Goal: Complete application form

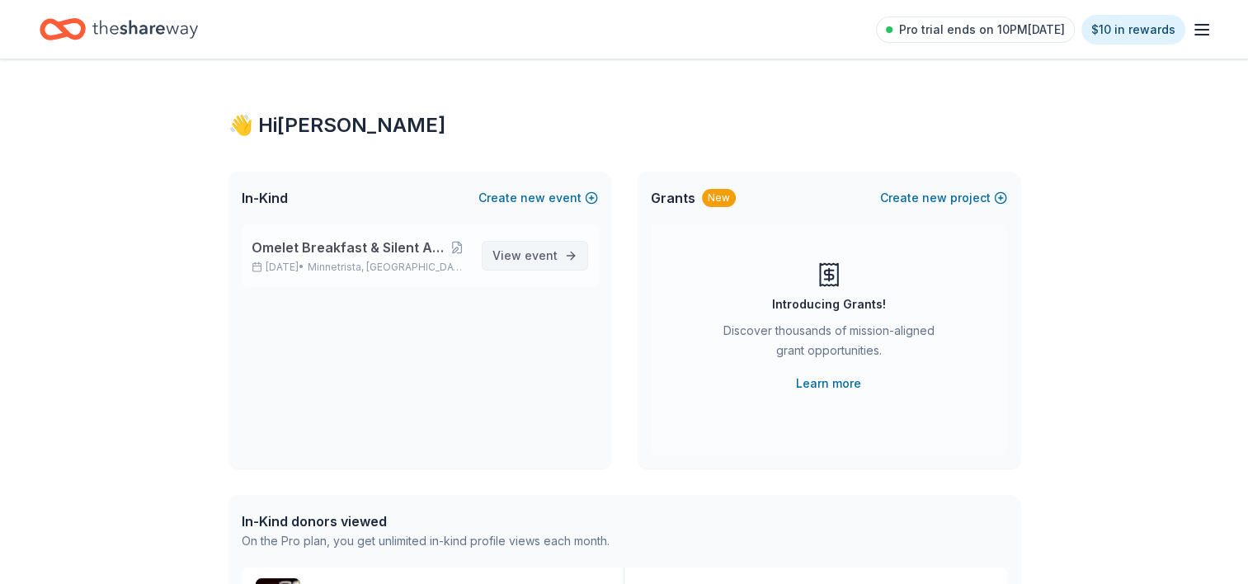
drag, startPoint x: 544, startPoint y: 259, endPoint x: 529, endPoint y: 255, distance: 16.2
click at [529, 255] on span "event" at bounding box center [540, 255] width 33 height 14
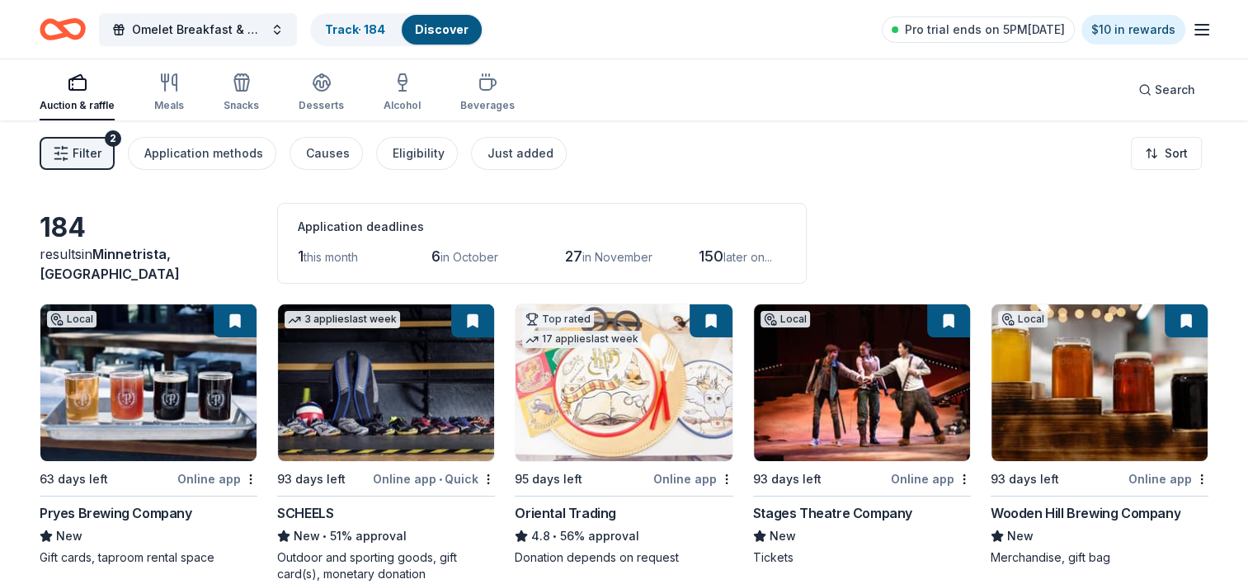
click at [81, 153] on span "Filter" at bounding box center [87, 153] width 29 height 20
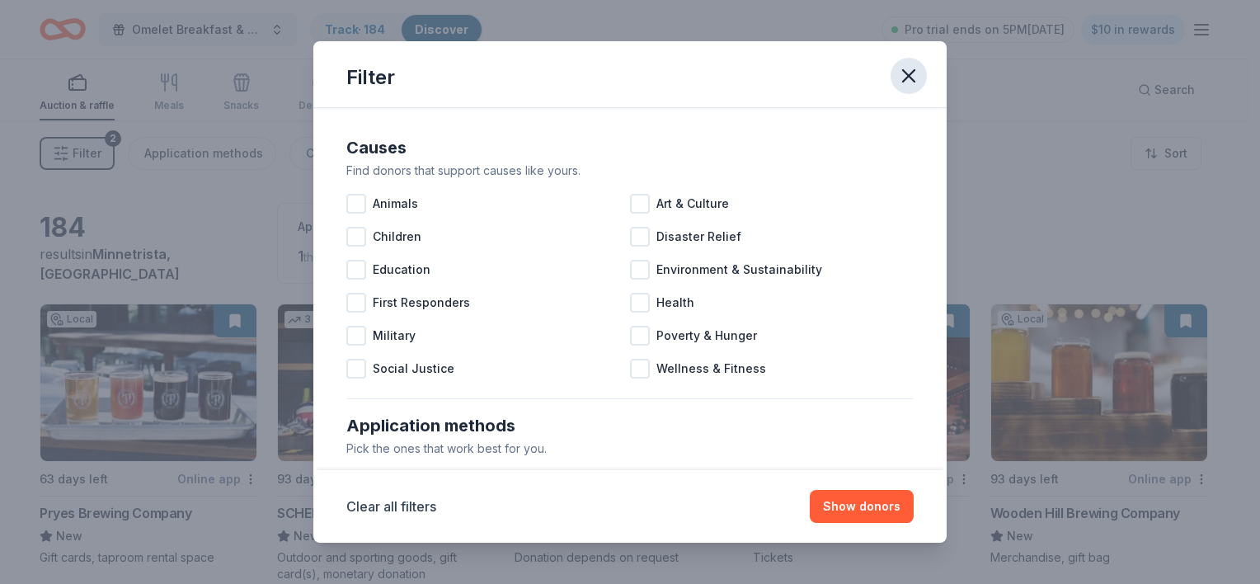
click at [910, 79] on icon "button" at bounding box center [908, 75] width 23 height 23
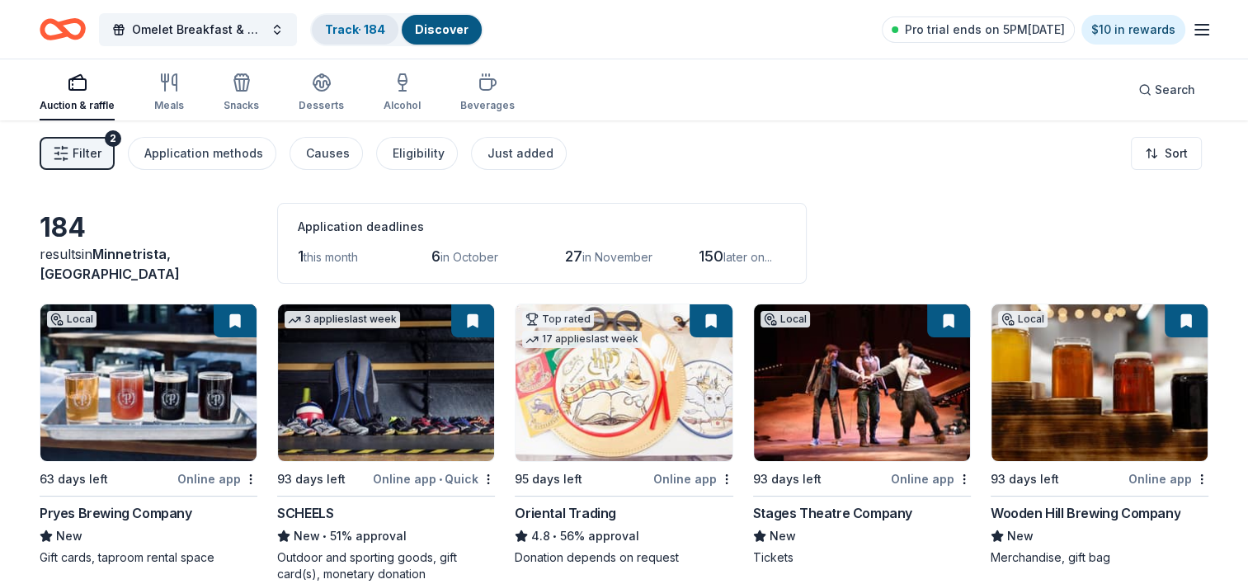
click at [370, 34] on link "Track · 184" at bounding box center [355, 29] width 60 height 14
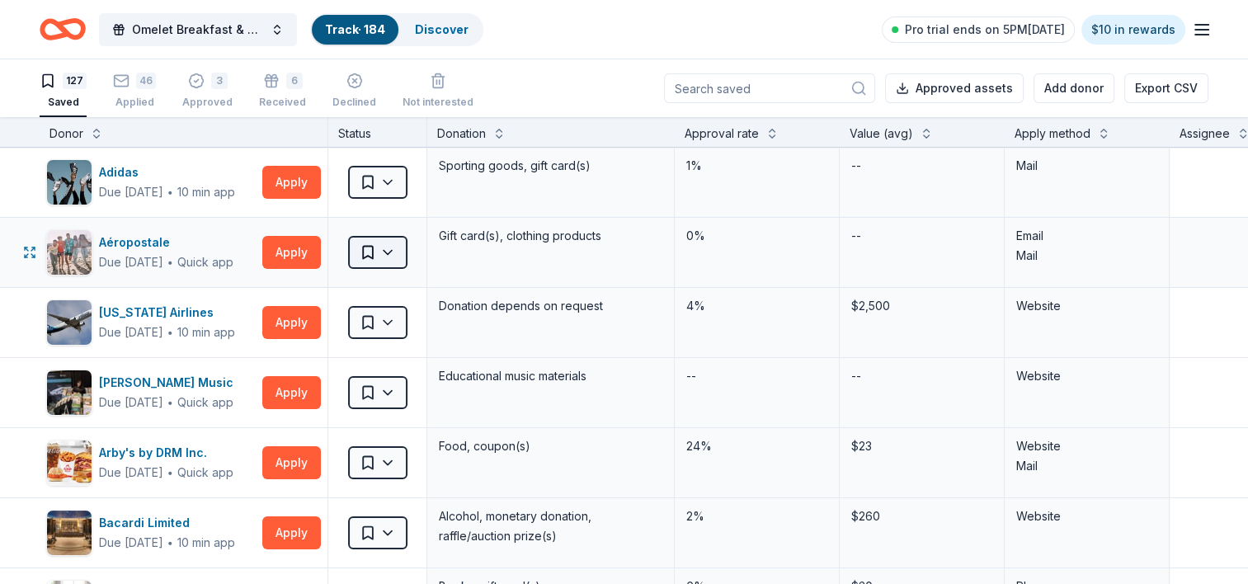
click at [396, 251] on html "Omelet Breakfast & Silent Auction Fundraiser Track · 184 Discover Pro trial end…" at bounding box center [624, 292] width 1248 height 584
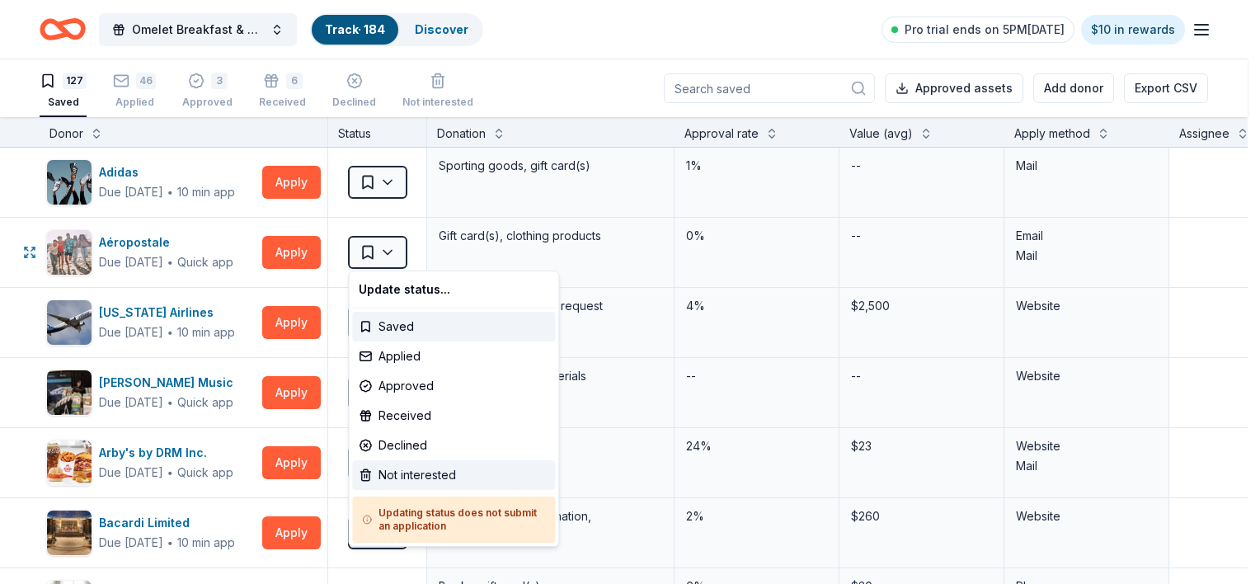
click at [412, 476] on div "Not interested" at bounding box center [453, 475] width 203 height 30
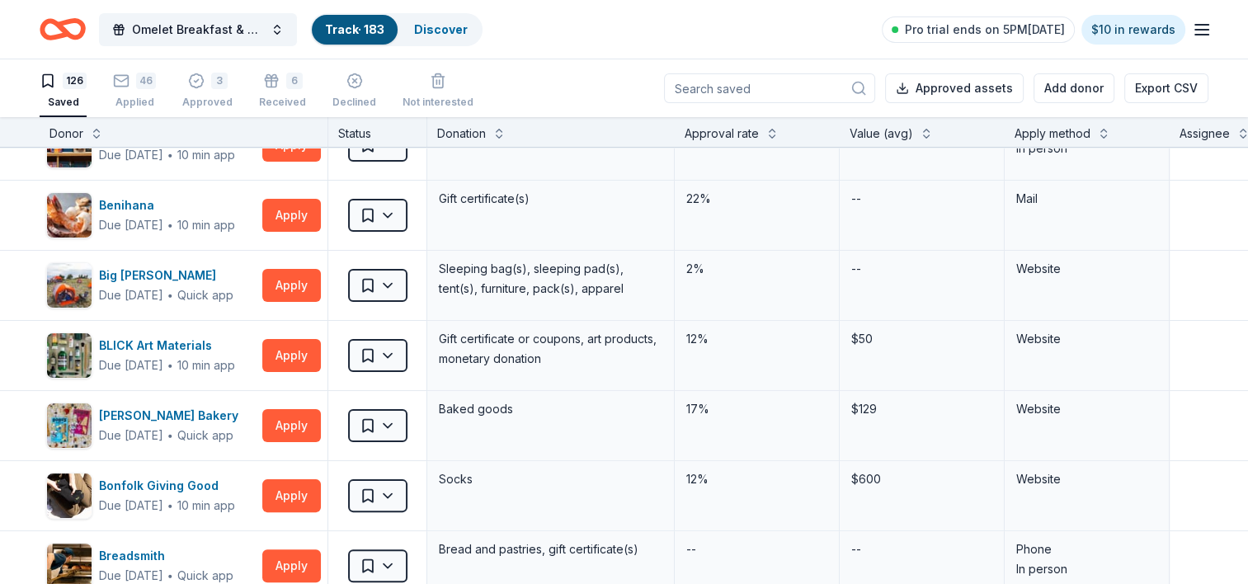
scroll to position [402, 0]
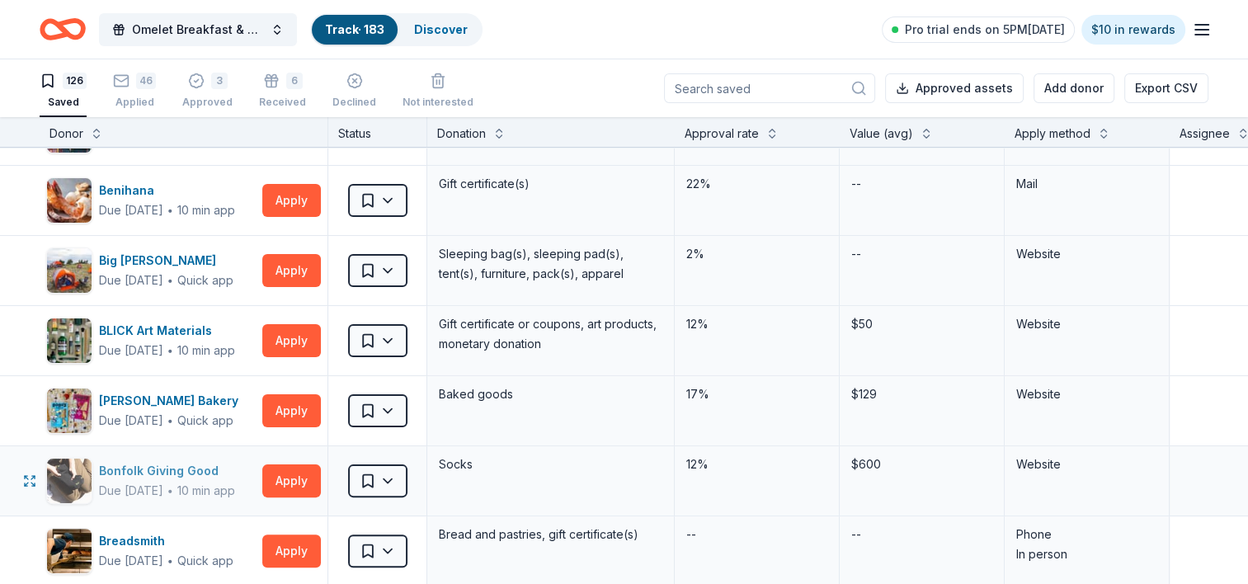
click at [176, 466] on div "Bonfolk Giving Good" at bounding box center [167, 471] width 136 height 20
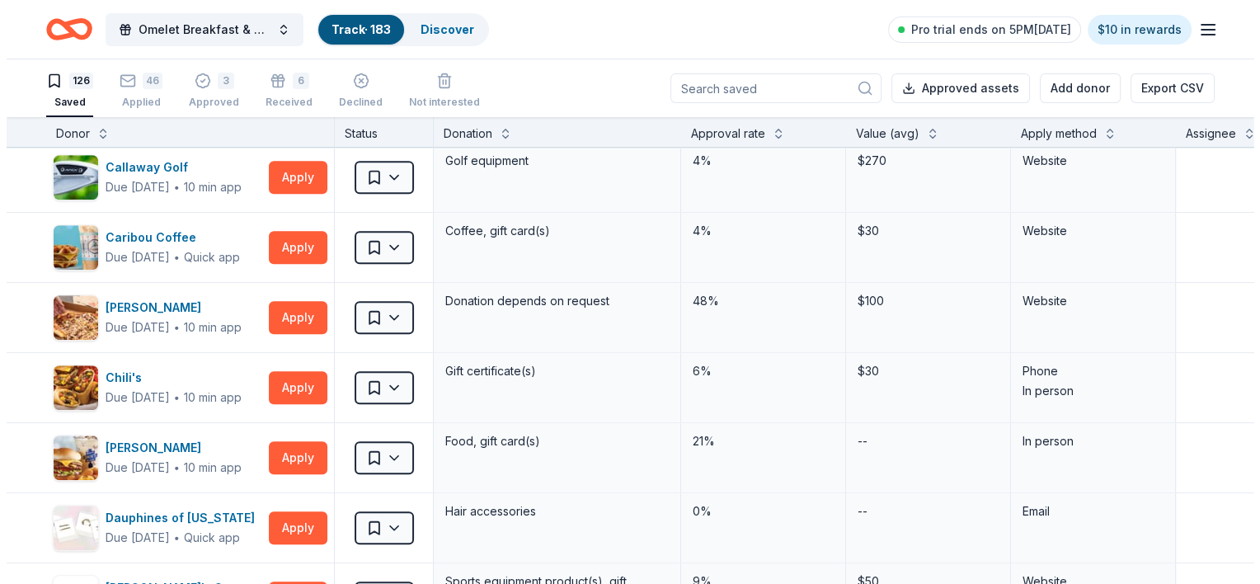
scroll to position [1071, 0]
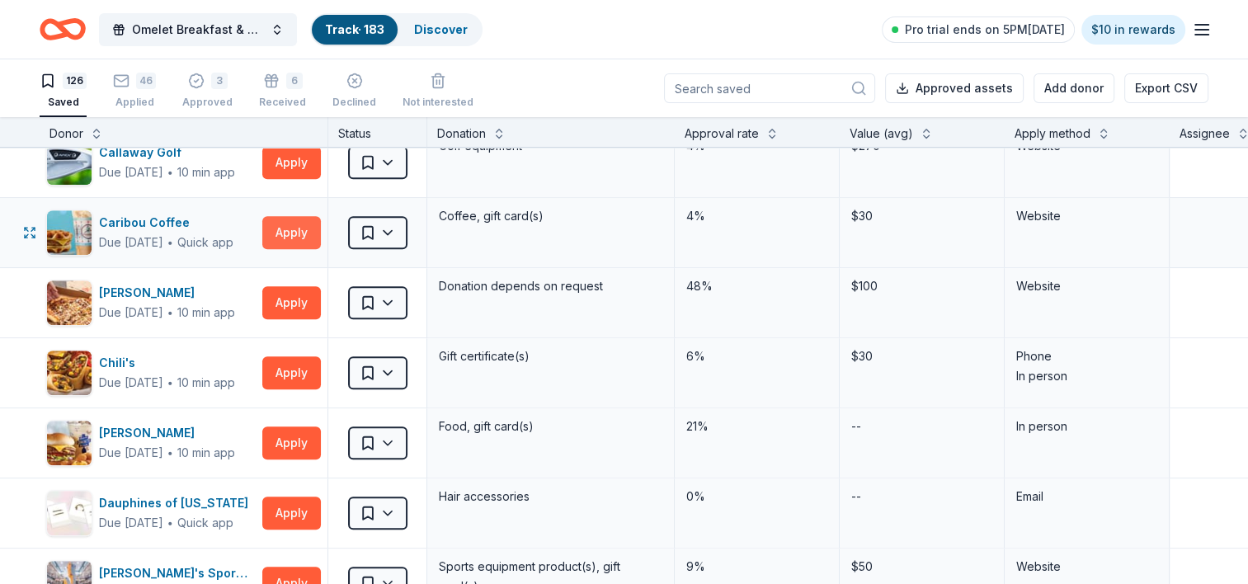
click at [288, 234] on button "Apply" at bounding box center [291, 232] width 59 height 33
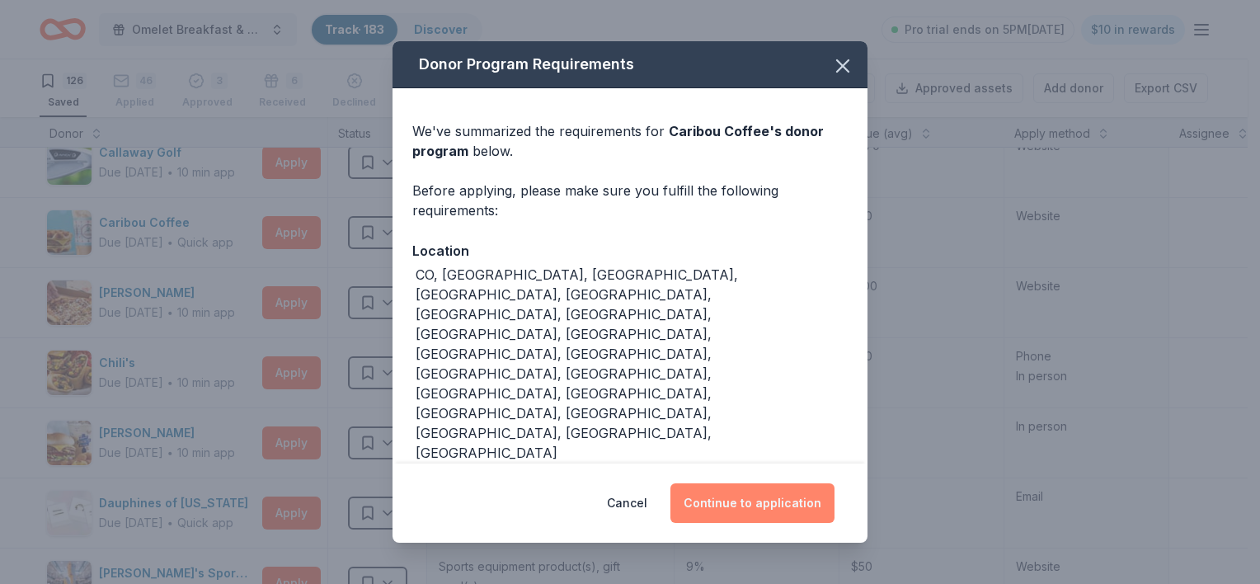
click at [745, 505] on button "Continue to application" at bounding box center [752, 503] width 164 height 40
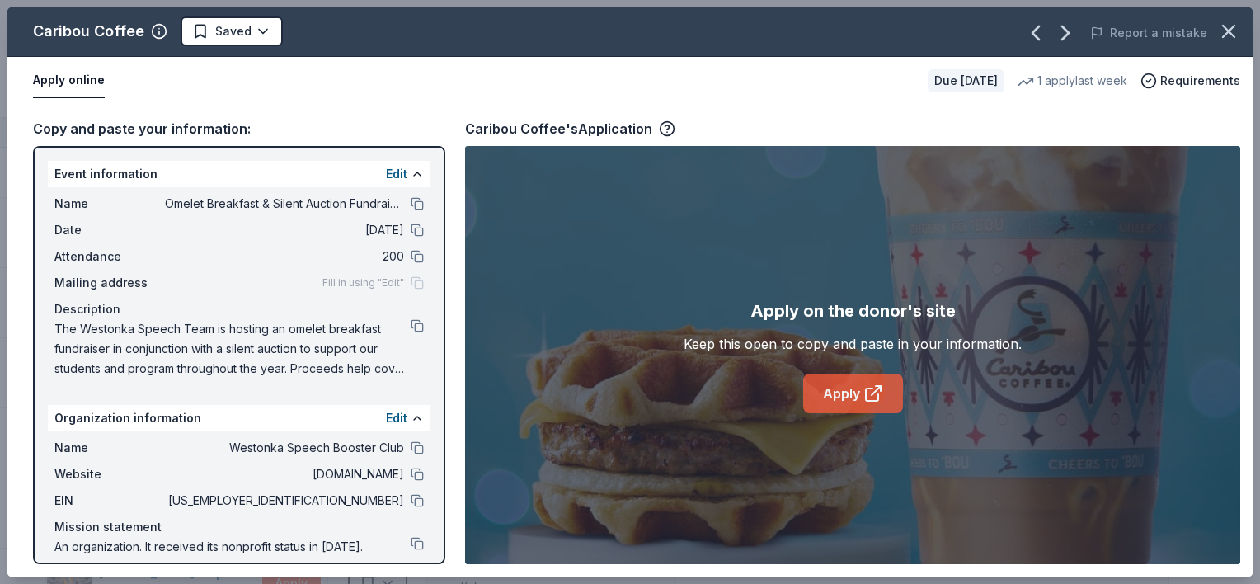
click at [866, 392] on icon at bounding box center [872, 394] width 12 height 12
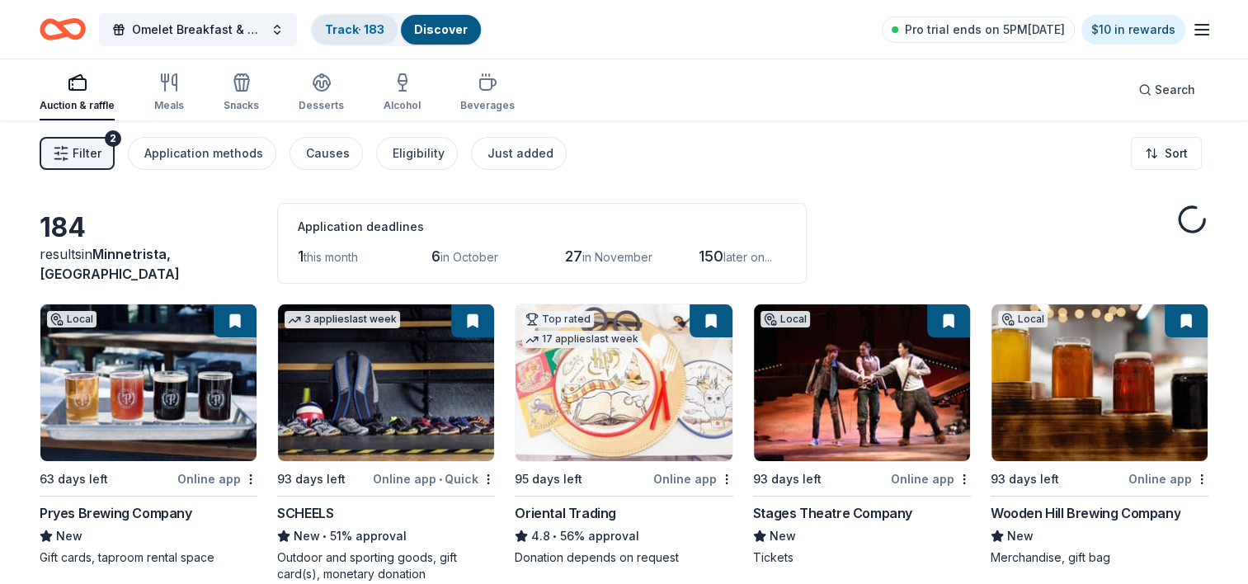
click at [379, 23] on link "Track · 183" at bounding box center [354, 29] width 59 height 14
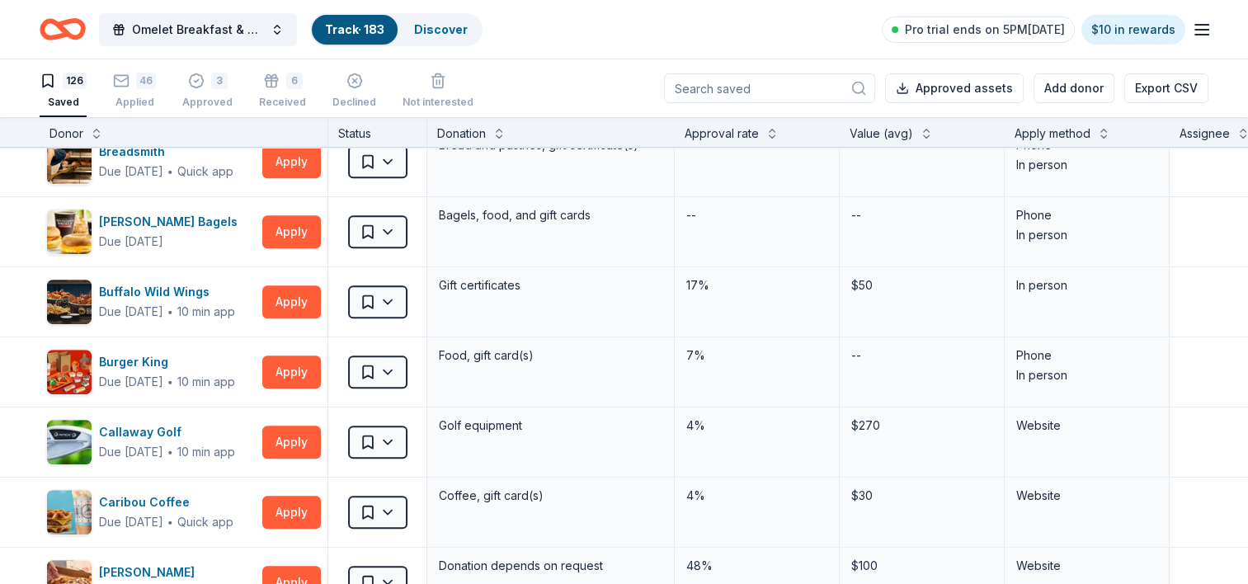
scroll to position [902, 0]
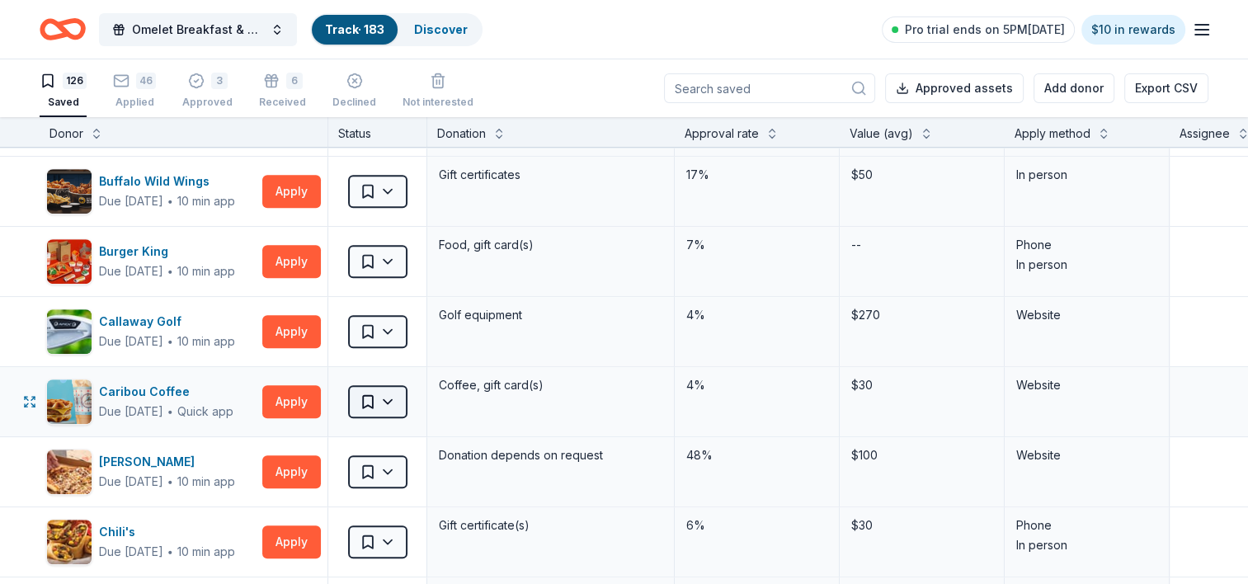
click at [397, 399] on html "Omelet Breakfast & Silent Auction Fundraiser Track · 183 Discover Pro trial end…" at bounding box center [624, 292] width 1248 height 584
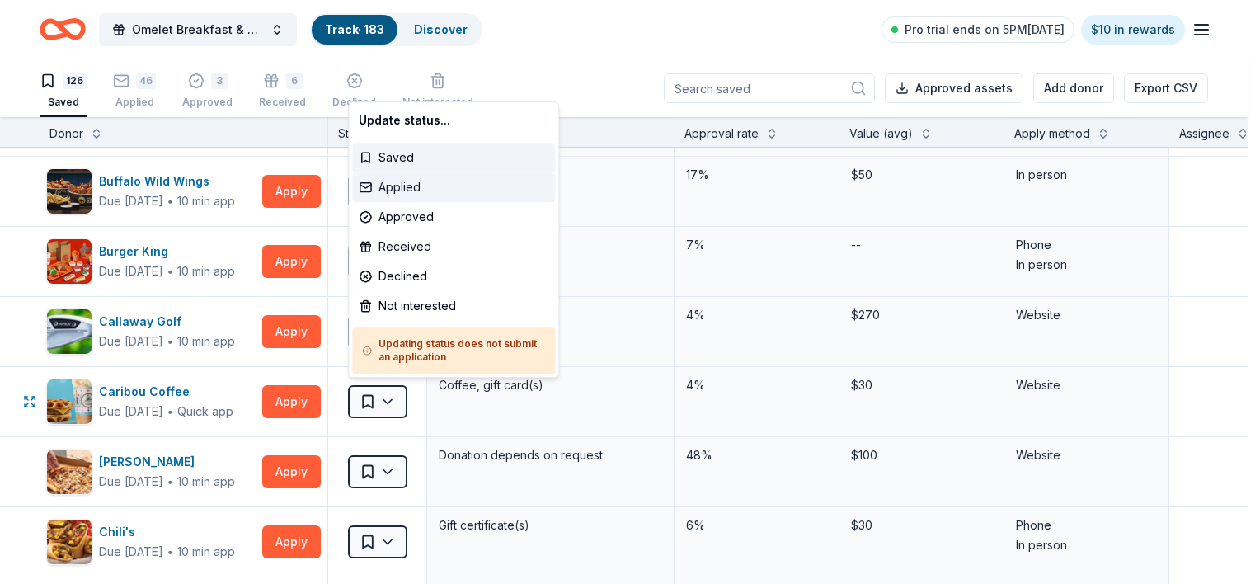
click at [411, 191] on div "Applied" at bounding box center [453, 187] width 203 height 30
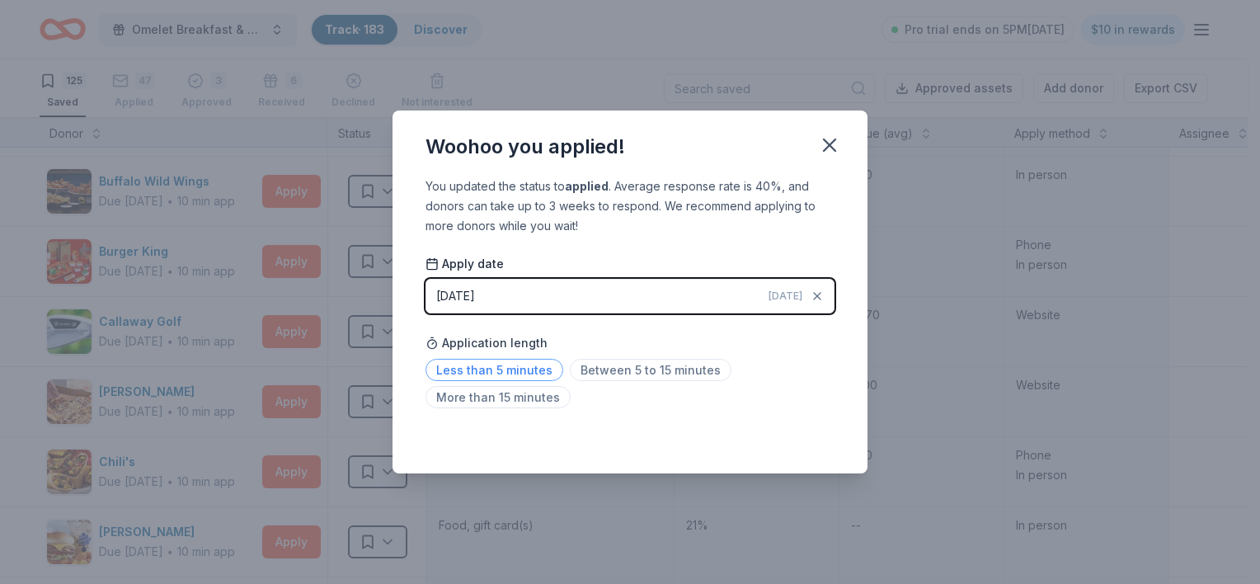
click at [526, 368] on span "Less than 5 minutes" at bounding box center [494, 370] width 138 height 22
click at [827, 146] on icon "button" at bounding box center [830, 145] width 12 height 12
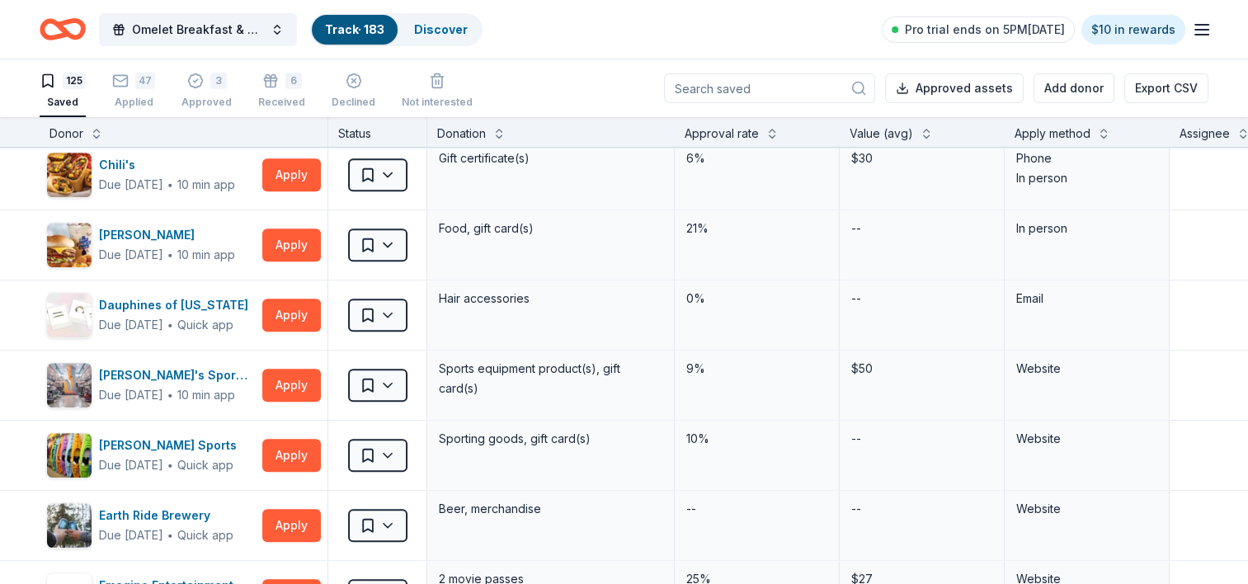
scroll to position [1232, 0]
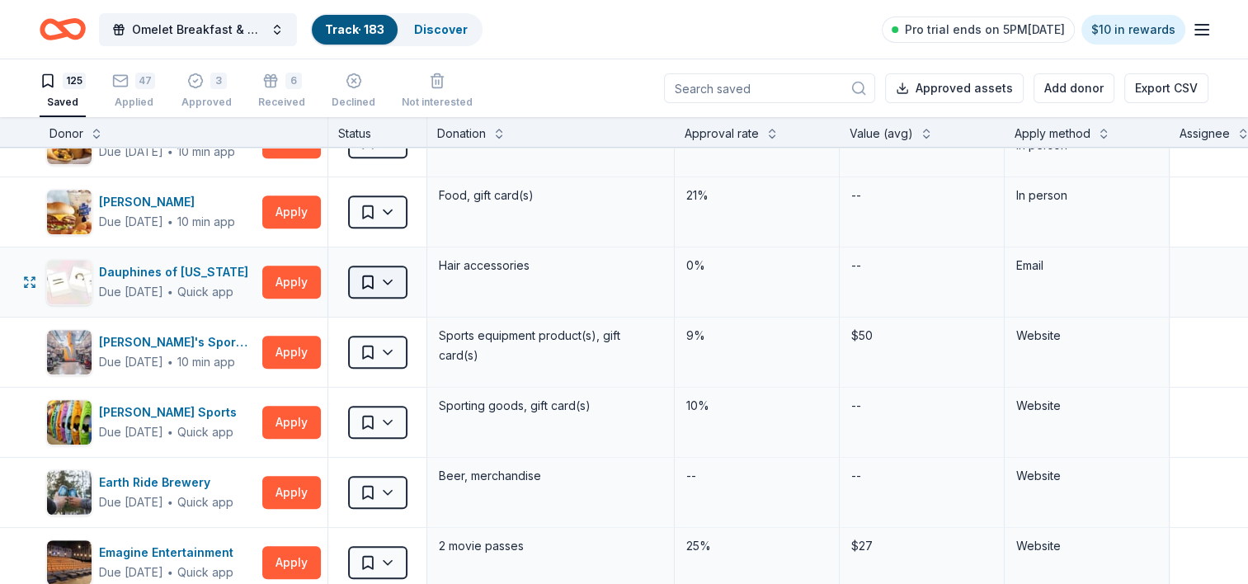
click at [392, 273] on html "Omelet Breakfast & Silent Auction Fundraiser Track · 183 Discover Pro trial end…" at bounding box center [624, 292] width 1248 height 584
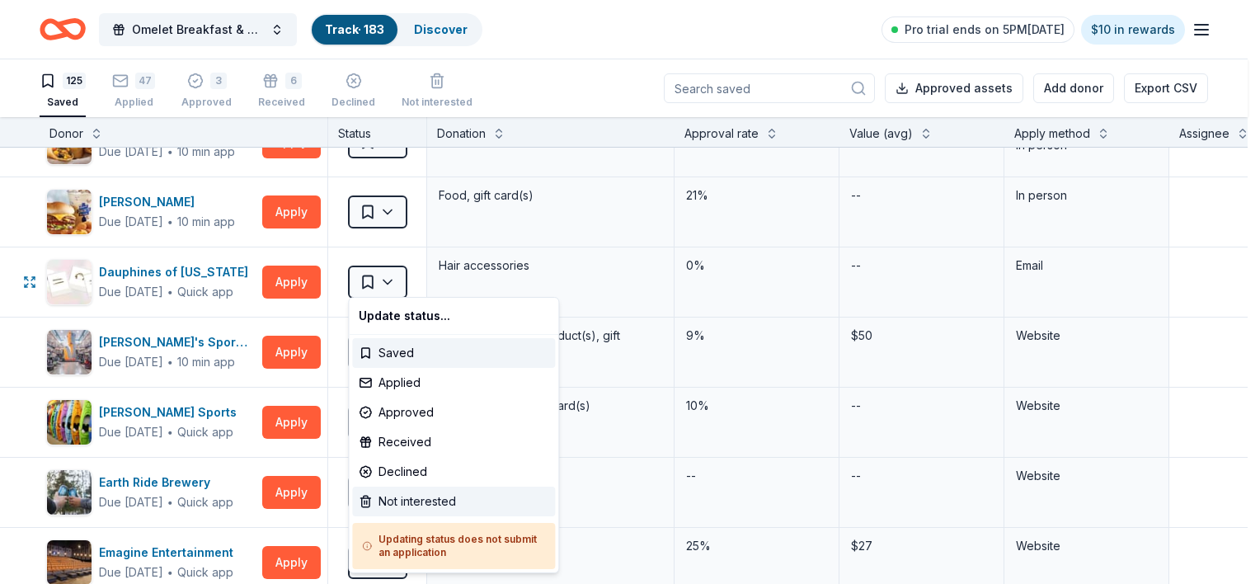
click at [419, 499] on div "Not interested" at bounding box center [453, 501] width 203 height 30
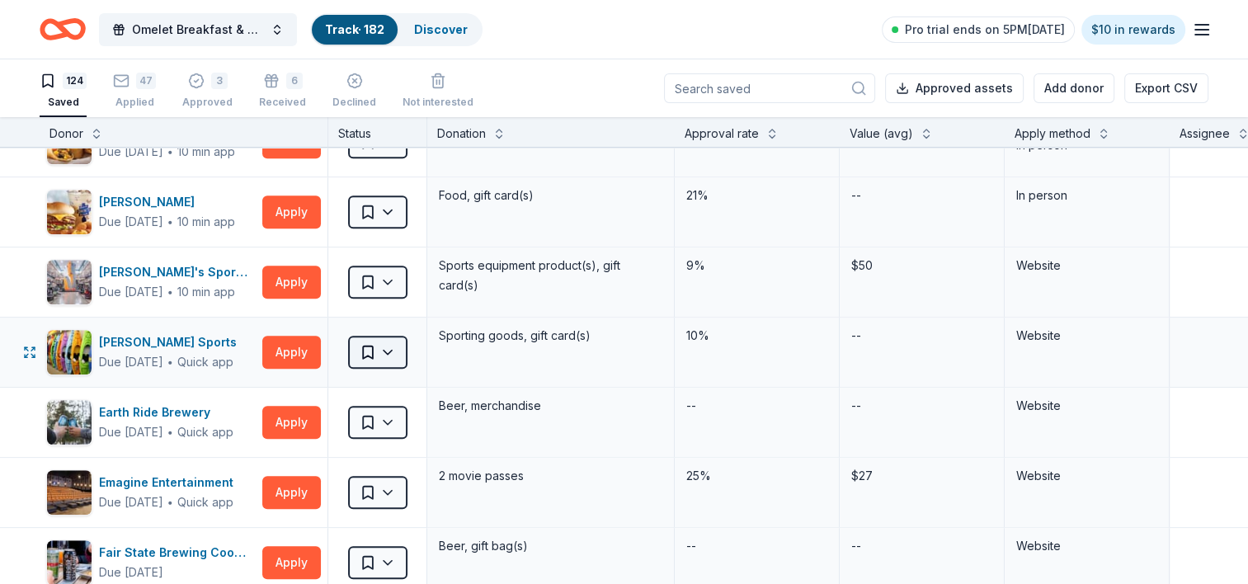
click at [388, 346] on html "Omelet Breakfast & Silent Auction Fundraiser Track · 182 Discover Pro trial end…" at bounding box center [624, 292] width 1248 height 584
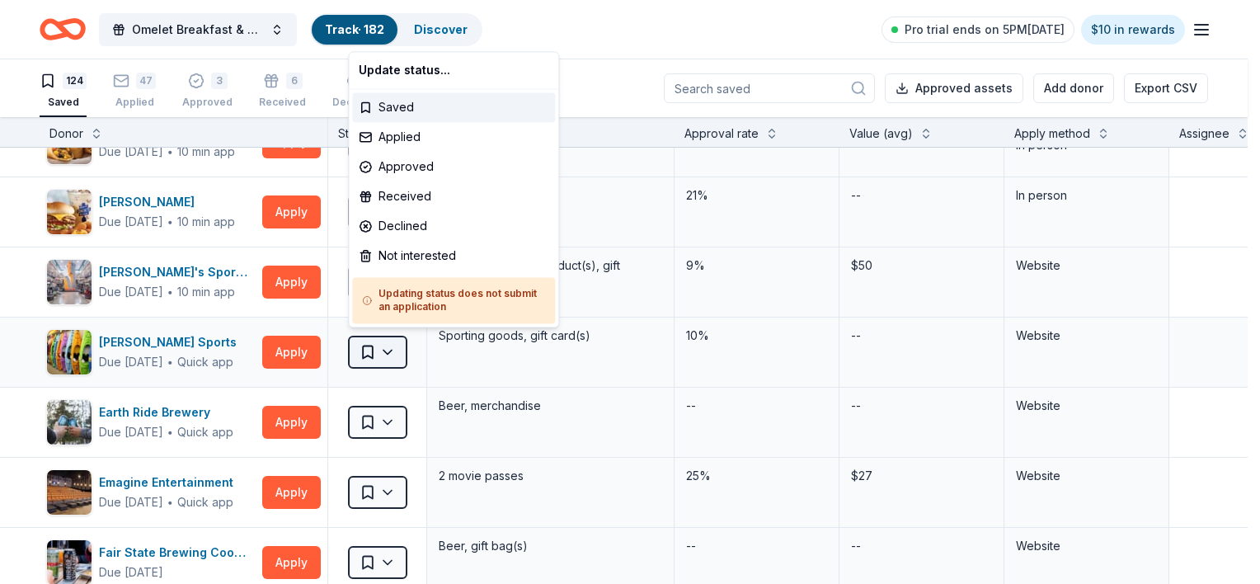
click at [388, 346] on html "Omelet Breakfast & Silent Auction Fundraiser Track · 182 Discover Pro trial end…" at bounding box center [630, 292] width 1260 height 584
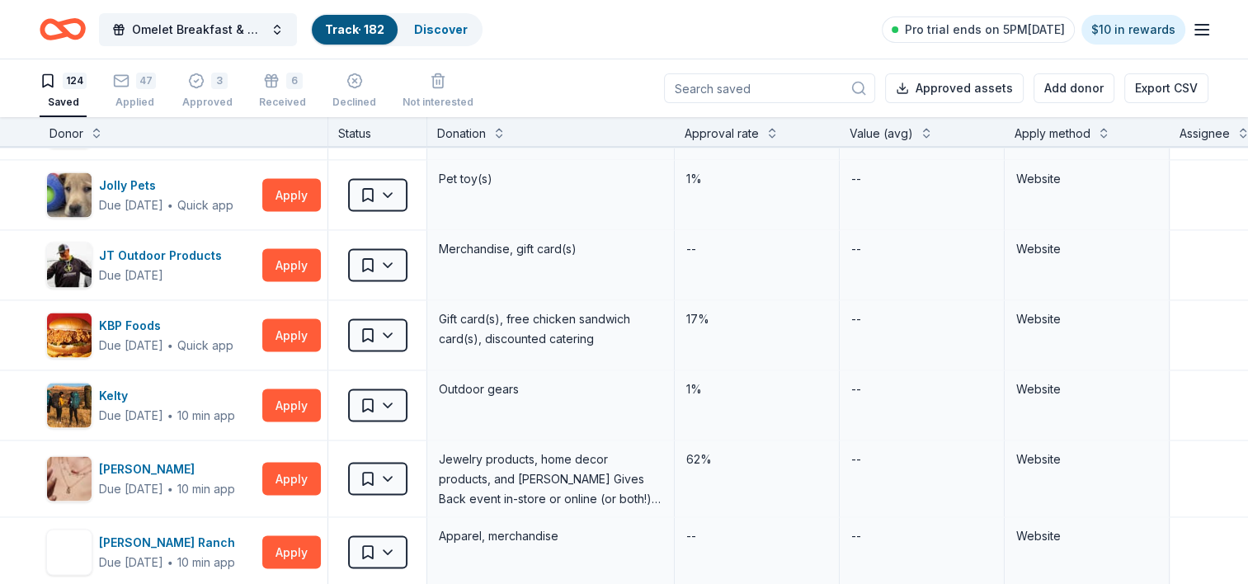
scroll to position [3288, 0]
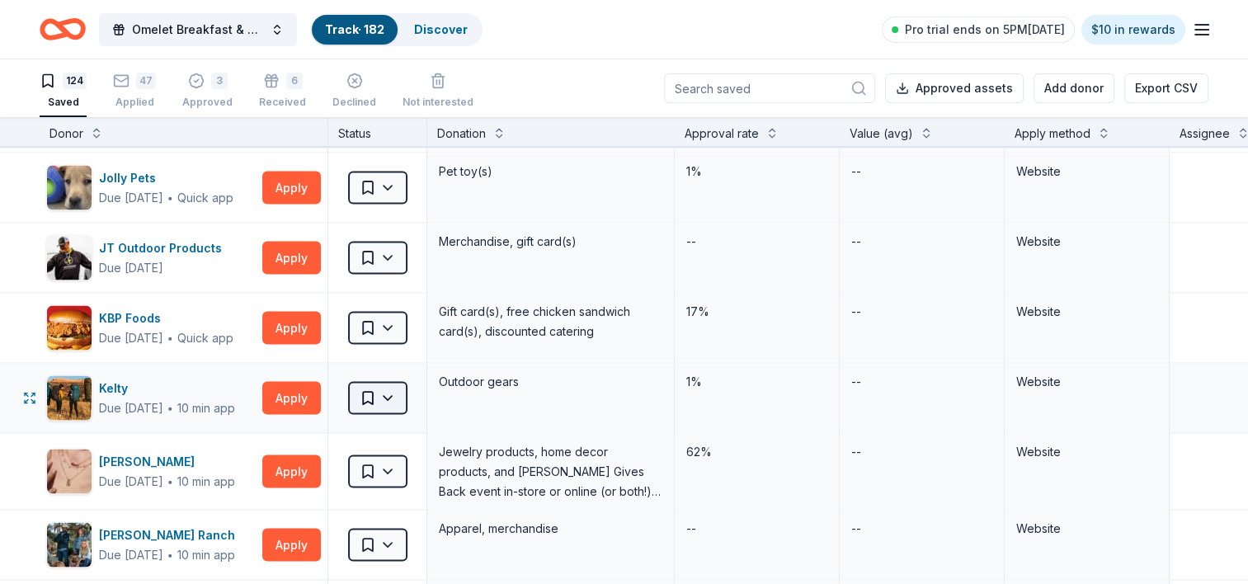
click at [396, 383] on html "Omelet Breakfast & Silent Auction Fundraiser Track · 182 Discover Pro trial end…" at bounding box center [624, 292] width 1248 height 584
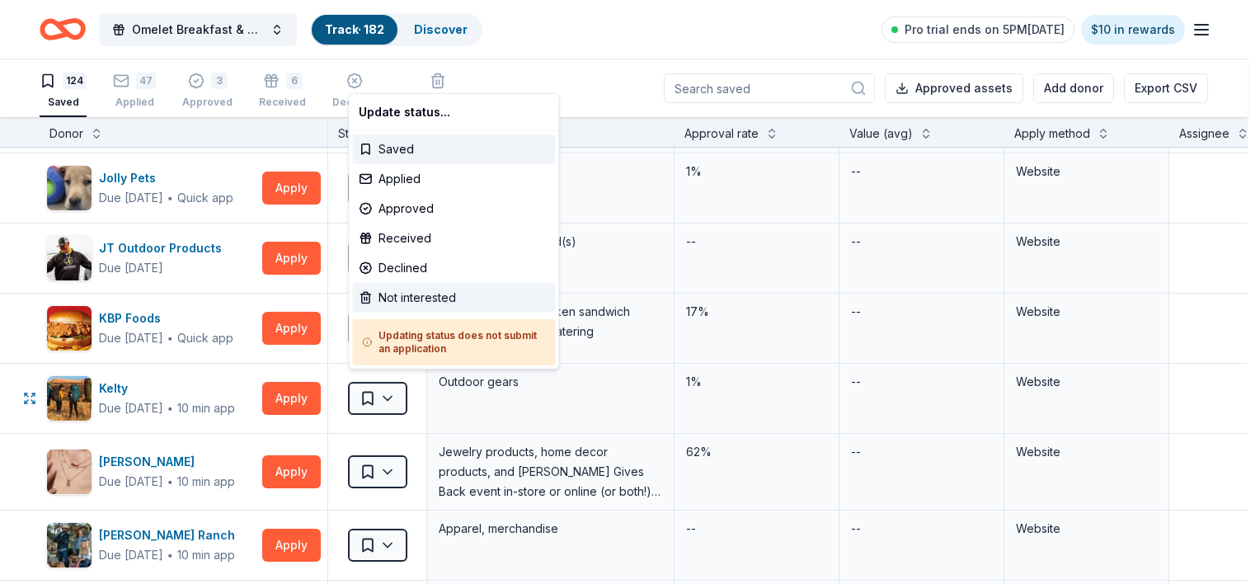
click at [405, 295] on div "Not interested" at bounding box center [453, 298] width 203 height 30
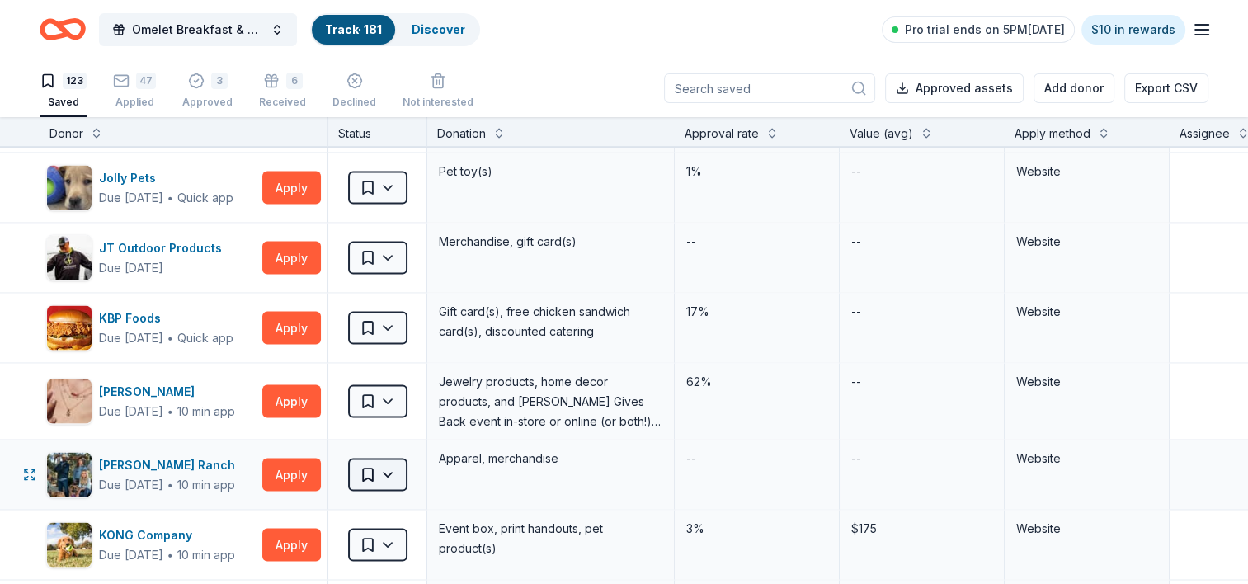
click at [392, 468] on html "Omelet Breakfast & Silent Auction Fundraiser Track · 181 Discover Pro trial end…" at bounding box center [624, 292] width 1248 height 584
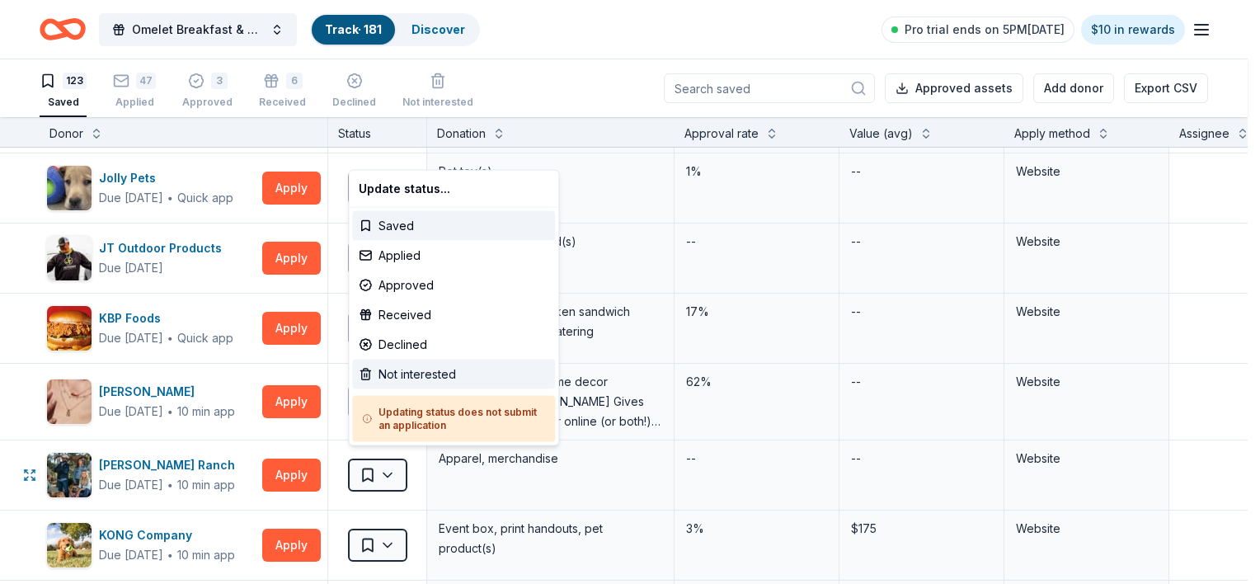
click at [402, 377] on div "Not interested" at bounding box center [453, 375] width 203 height 30
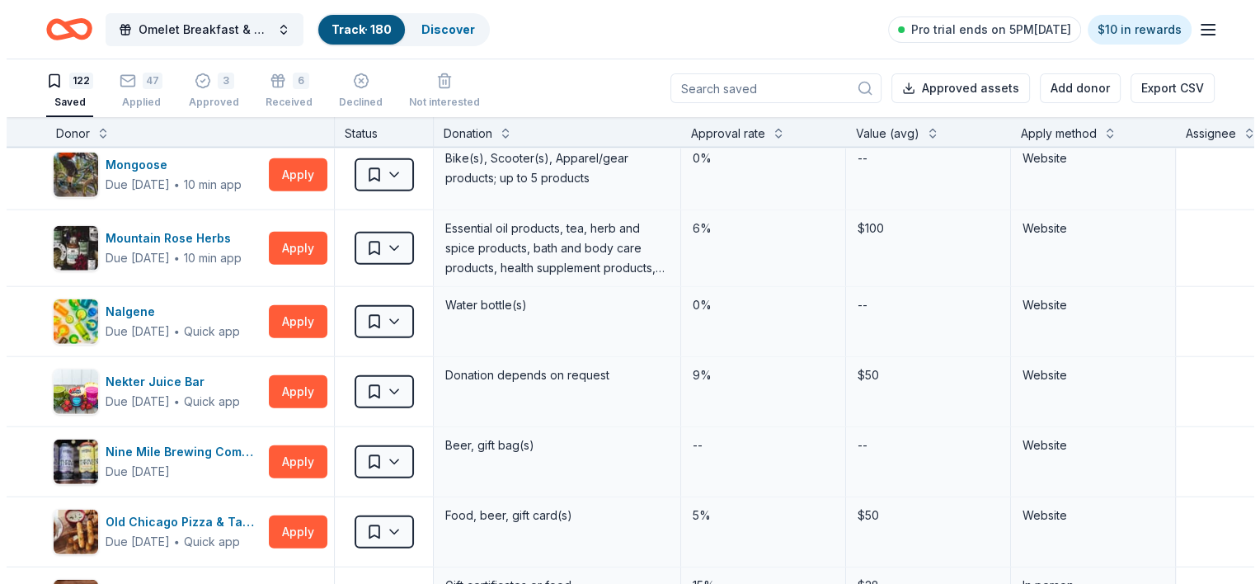
scroll to position [4443, 0]
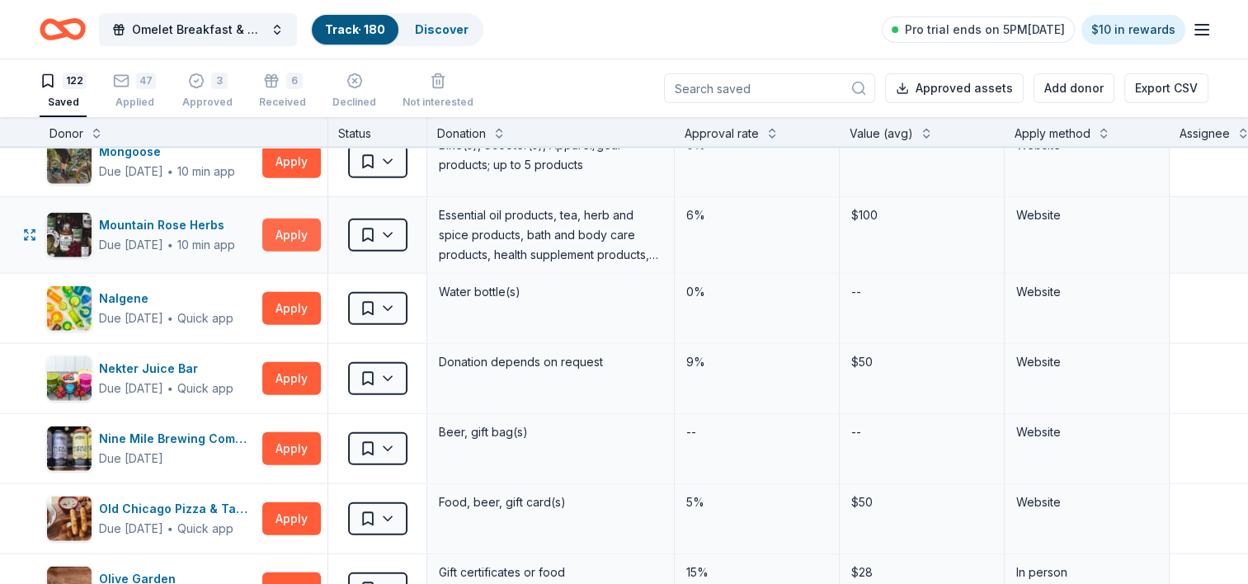
click at [294, 224] on button "Apply" at bounding box center [291, 235] width 59 height 33
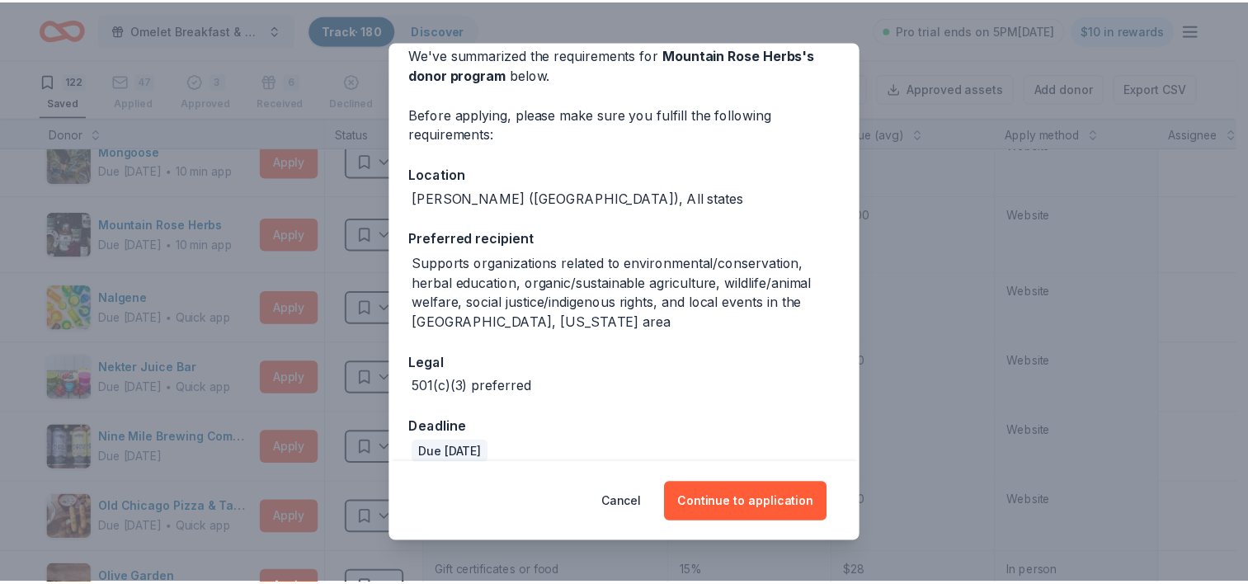
scroll to position [0, 0]
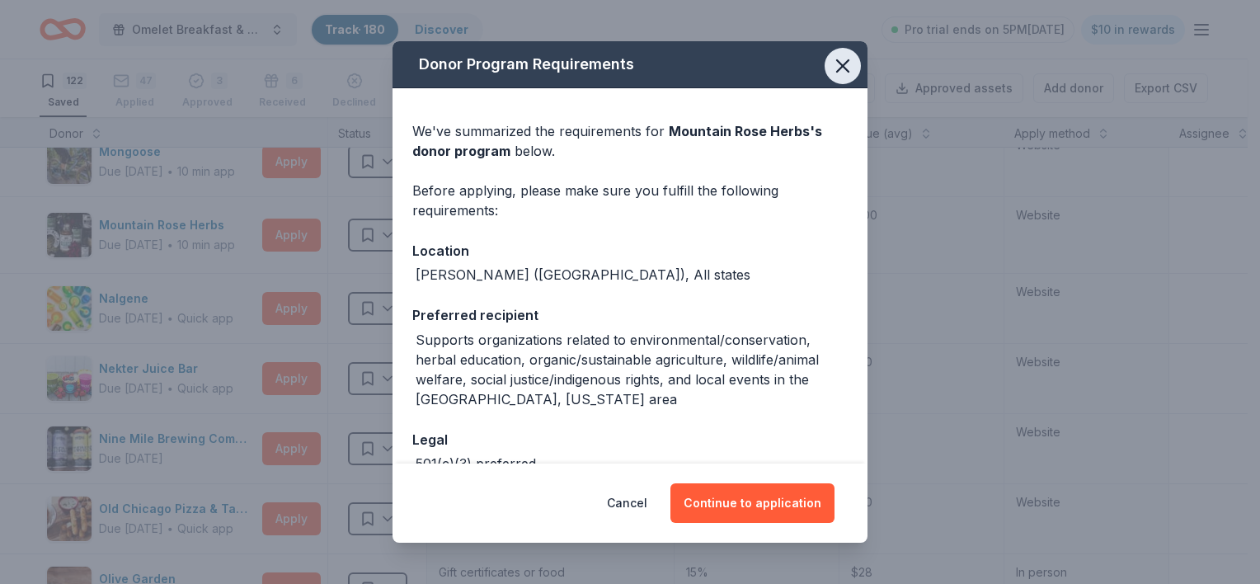
click at [831, 62] on icon "button" at bounding box center [842, 65] width 23 height 23
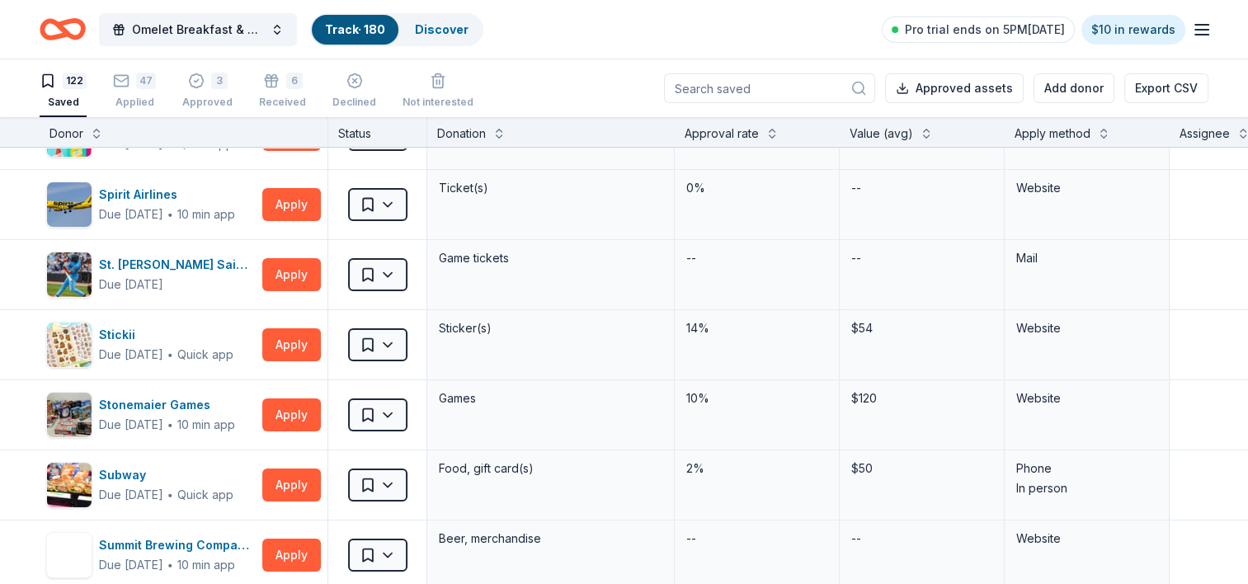
scroll to position [6543, 0]
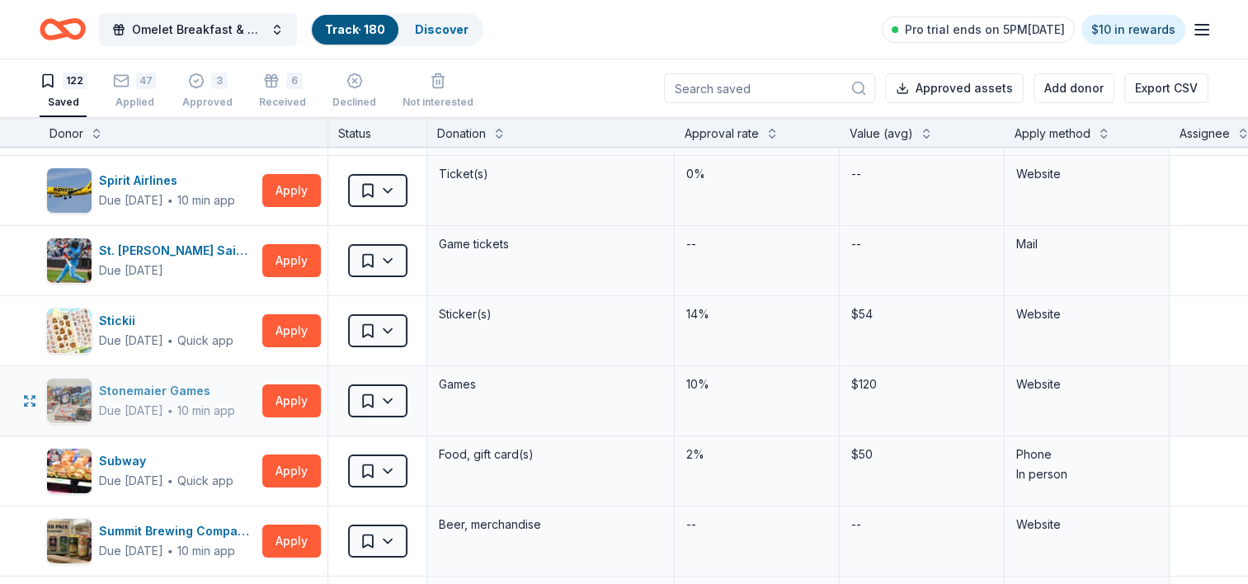
click at [167, 381] on div "Stonemaier Games" at bounding box center [167, 391] width 136 height 20
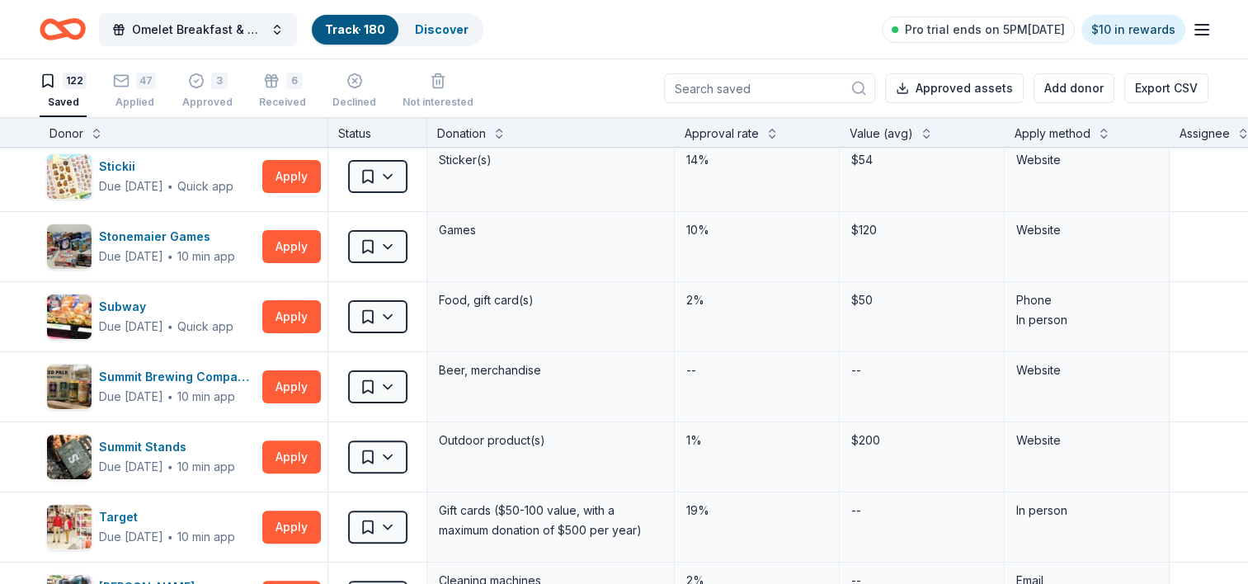
scroll to position [6741, 0]
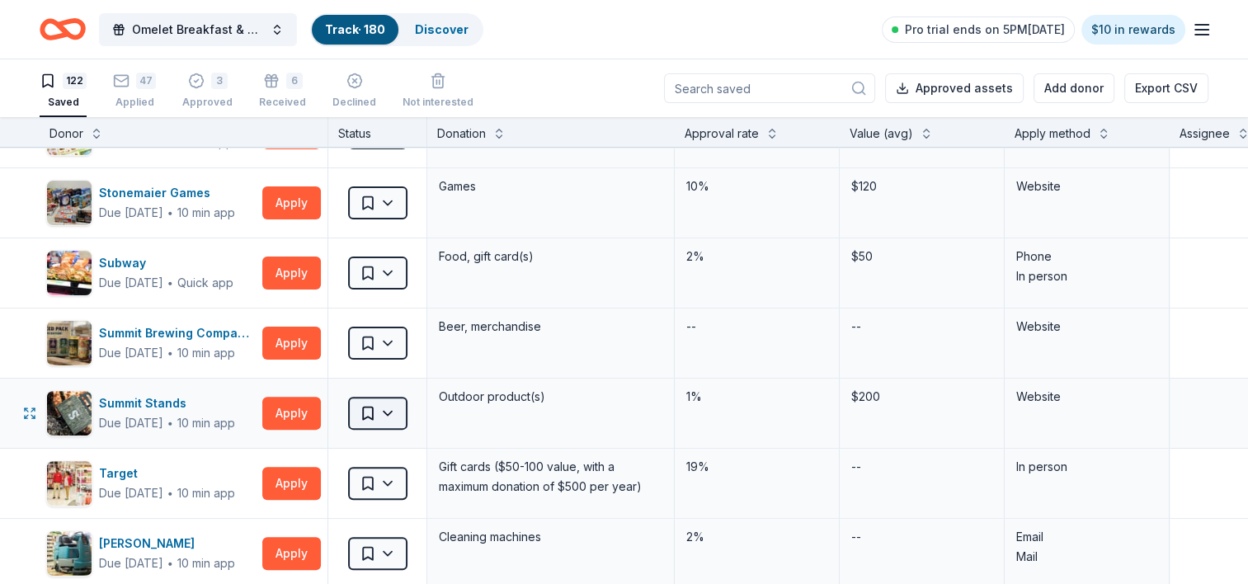
click at [392, 398] on html "Omelet Breakfast & Silent Auction Fundraiser Track · 180 Discover Pro trial end…" at bounding box center [624, 292] width 1248 height 584
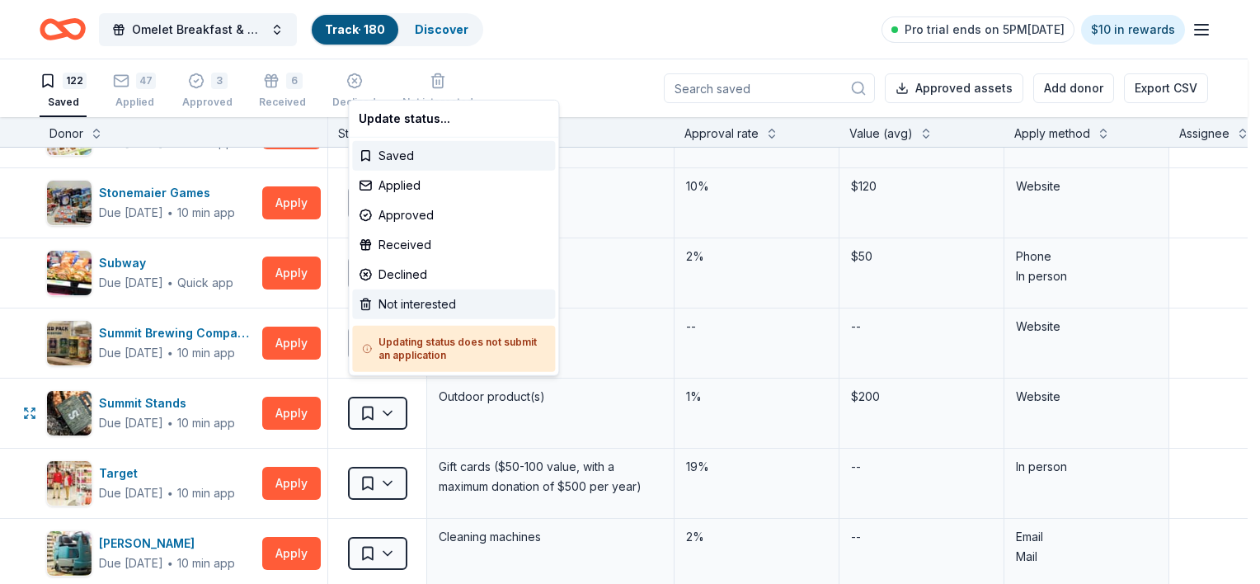
click at [401, 305] on div "Not interested" at bounding box center [453, 304] width 203 height 30
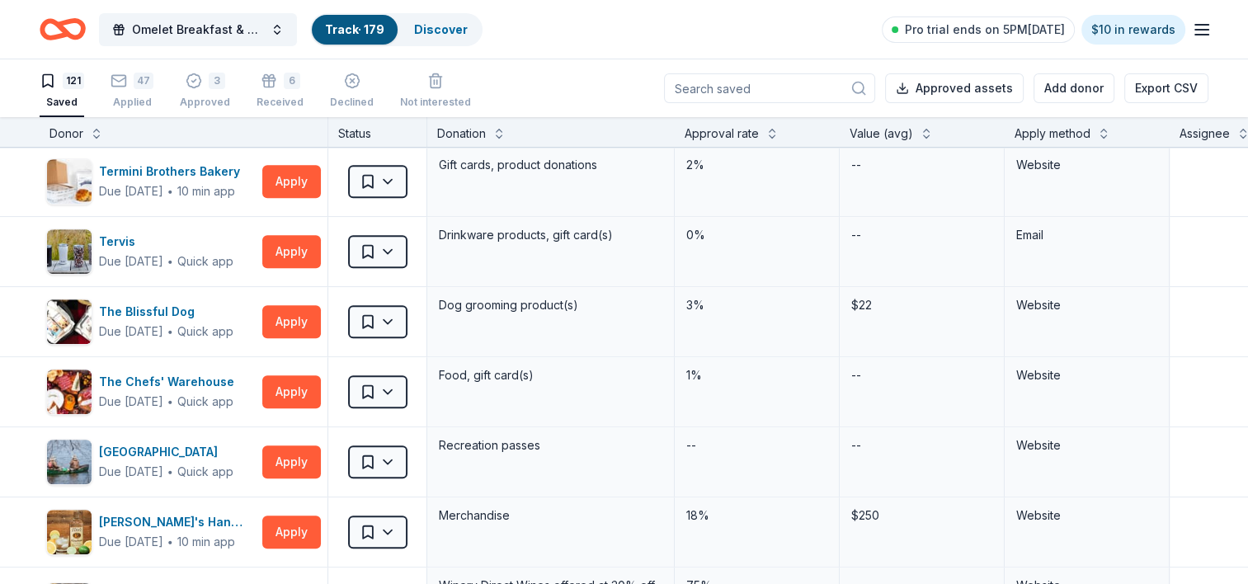
scroll to position [7114, 0]
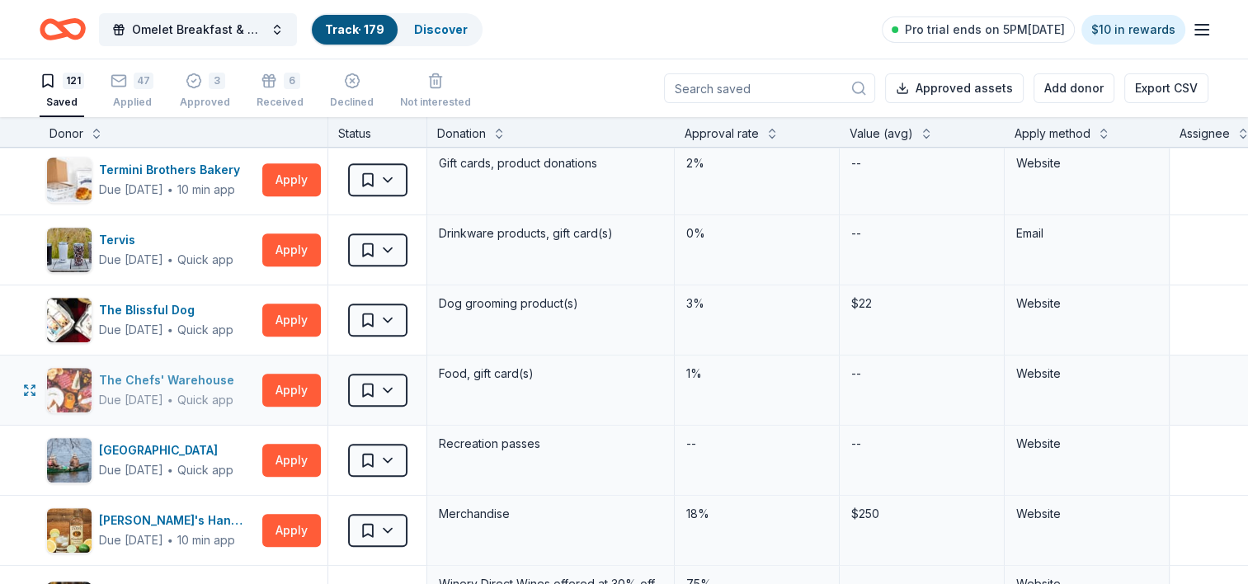
click at [204, 370] on div "The Chefs' Warehouse" at bounding box center [170, 380] width 142 height 20
click at [393, 369] on html "Omelet Breakfast & Silent Auction Fundraiser Track · 179 Discover Pro trial end…" at bounding box center [624, 292] width 1248 height 584
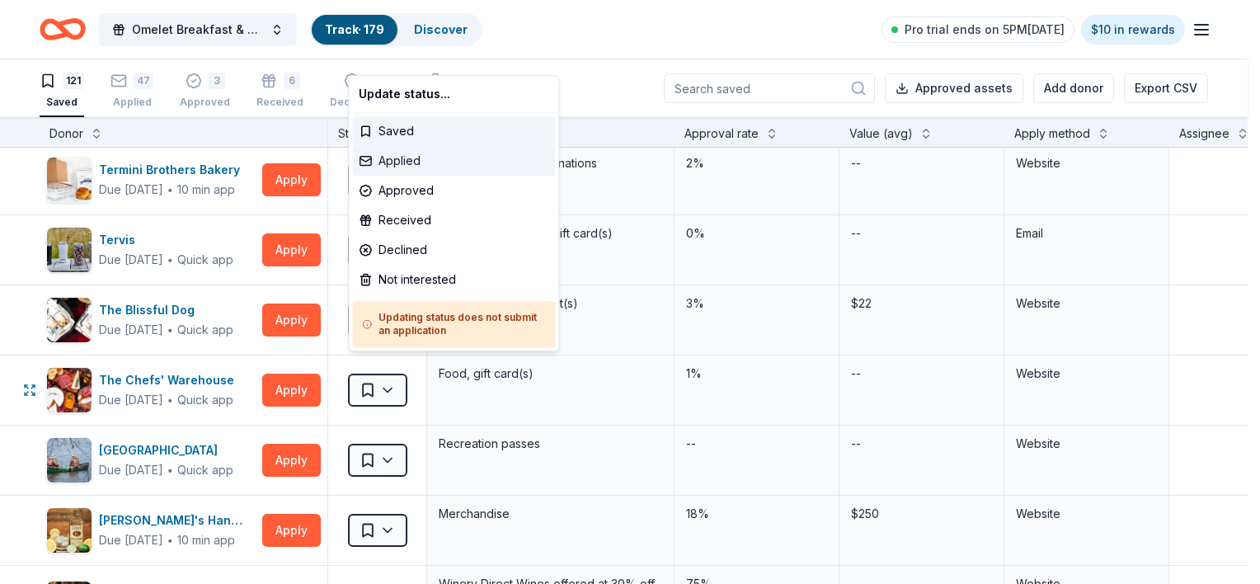
click at [393, 157] on div "Applied" at bounding box center [453, 161] width 203 height 30
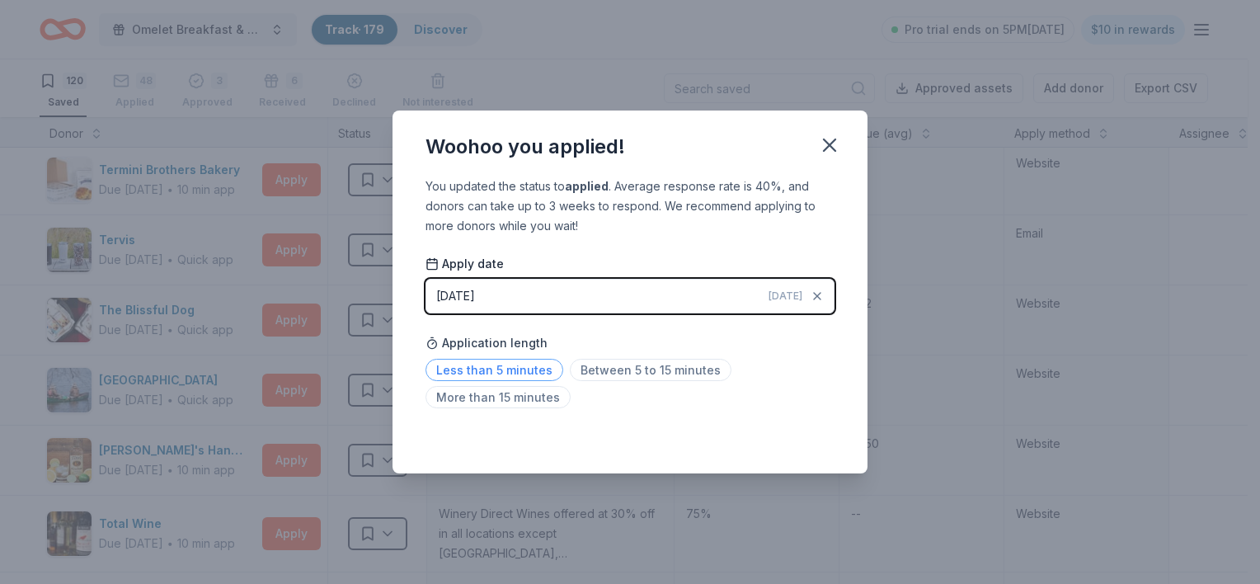
click at [535, 365] on span "Less than 5 minutes" at bounding box center [494, 370] width 138 height 22
click at [825, 150] on icon "button" at bounding box center [830, 145] width 12 height 12
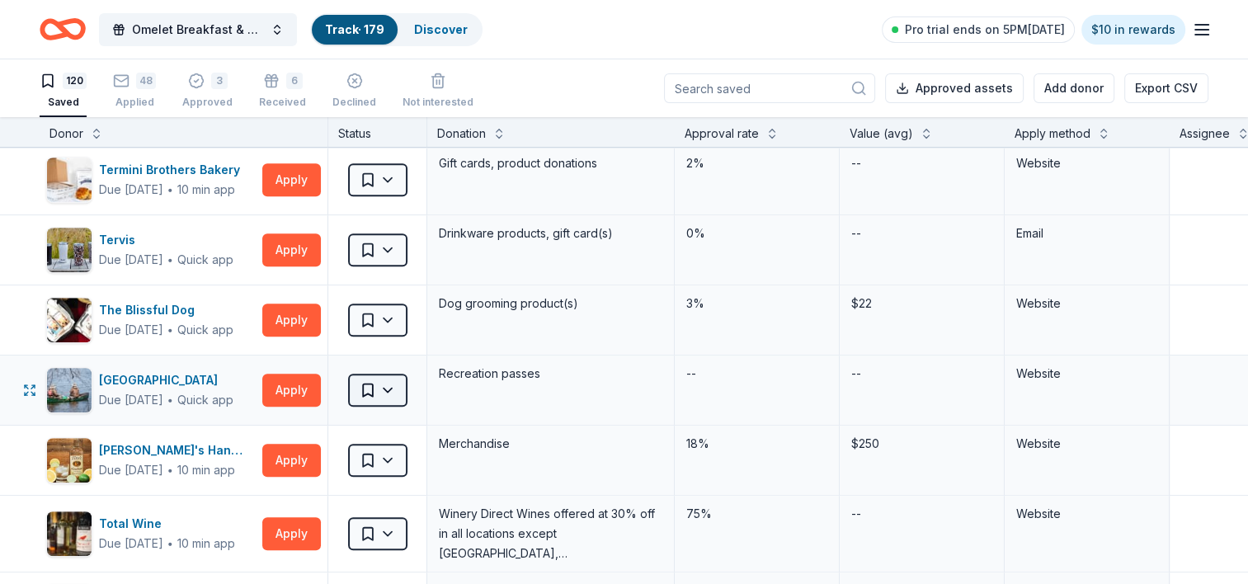
click at [392, 369] on html "Omelet Breakfast & Silent Auction Fundraiser Track · 179 Discover Pro trial end…" at bounding box center [624, 292] width 1248 height 584
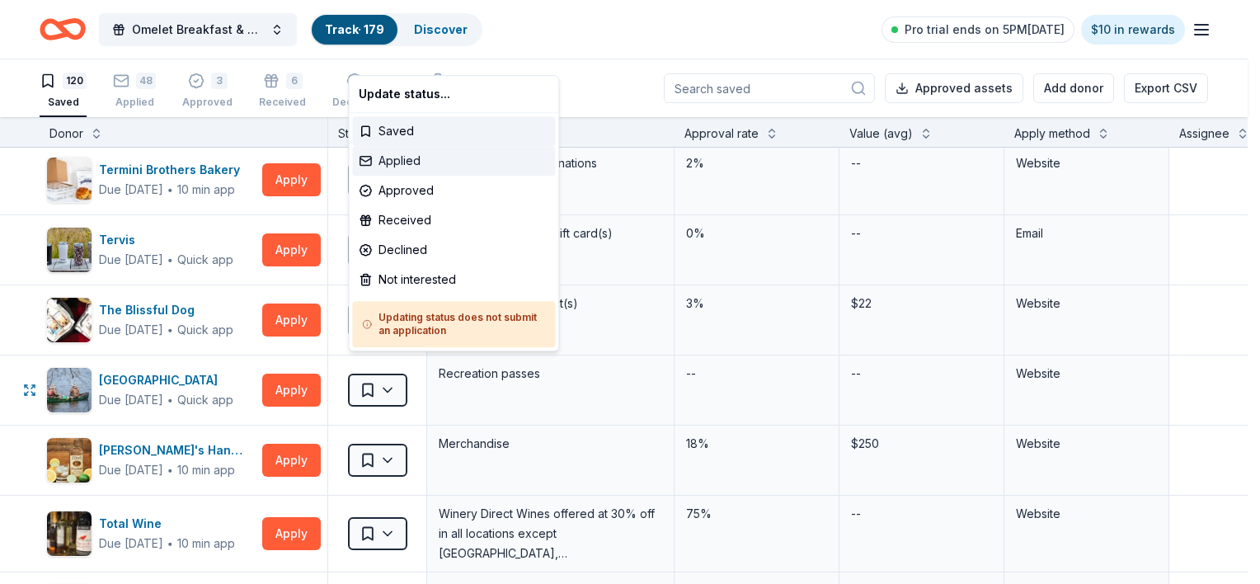
click at [409, 162] on div "Applied" at bounding box center [453, 161] width 203 height 30
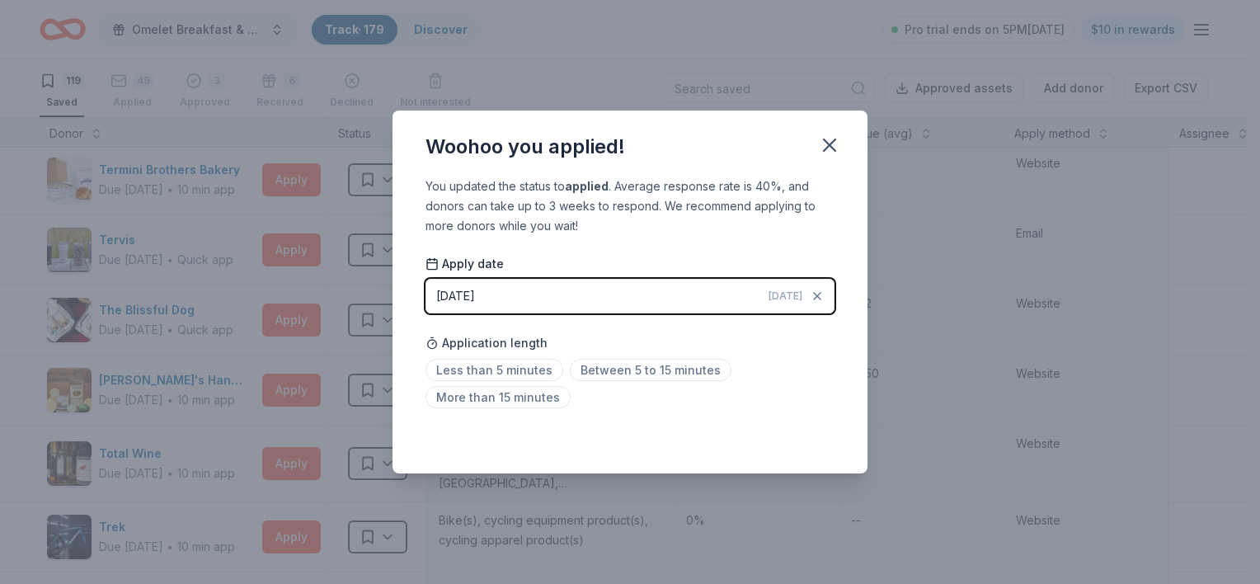
click at [458, 294] on div "[DATE]" at bounding box center [455, 296] width 39 height 20
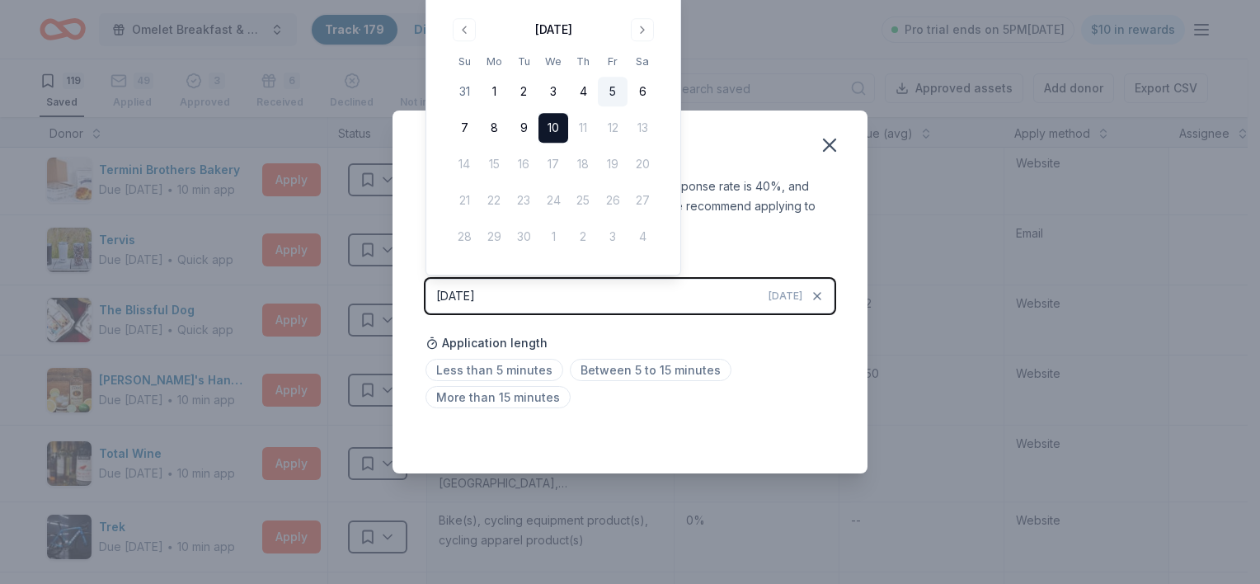
click at [613, 89] on button "5" at bounding box center [613, 92] width 30 height 30
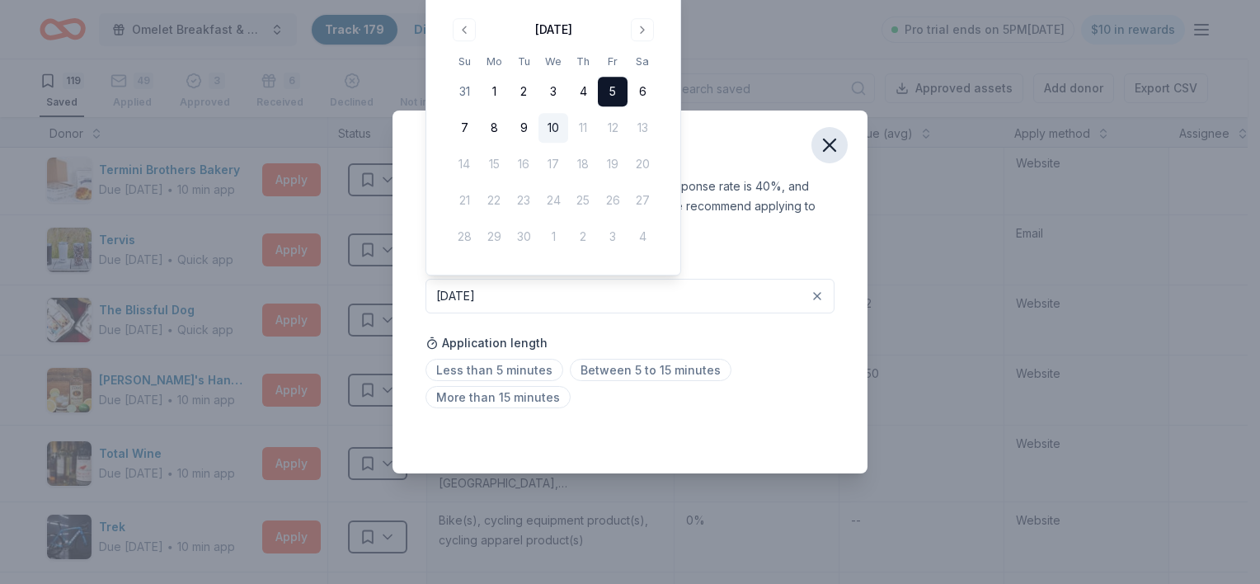
click at [821, 144] on icon "button" at bounding box center [829, 145] width 23 height 23
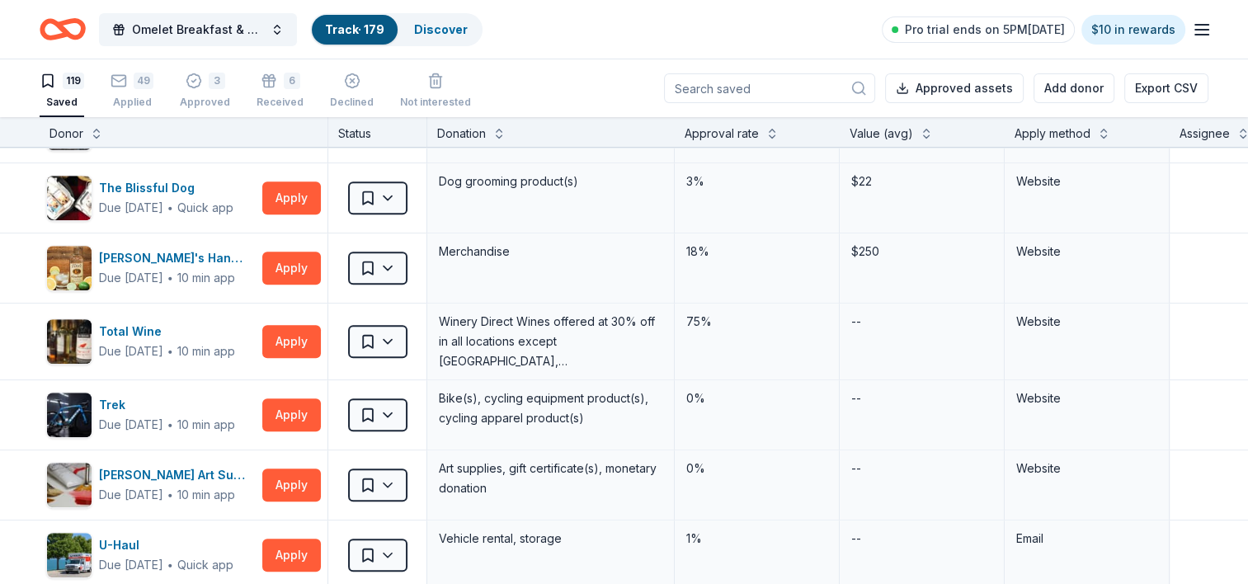
scroll to position [7246, 0]
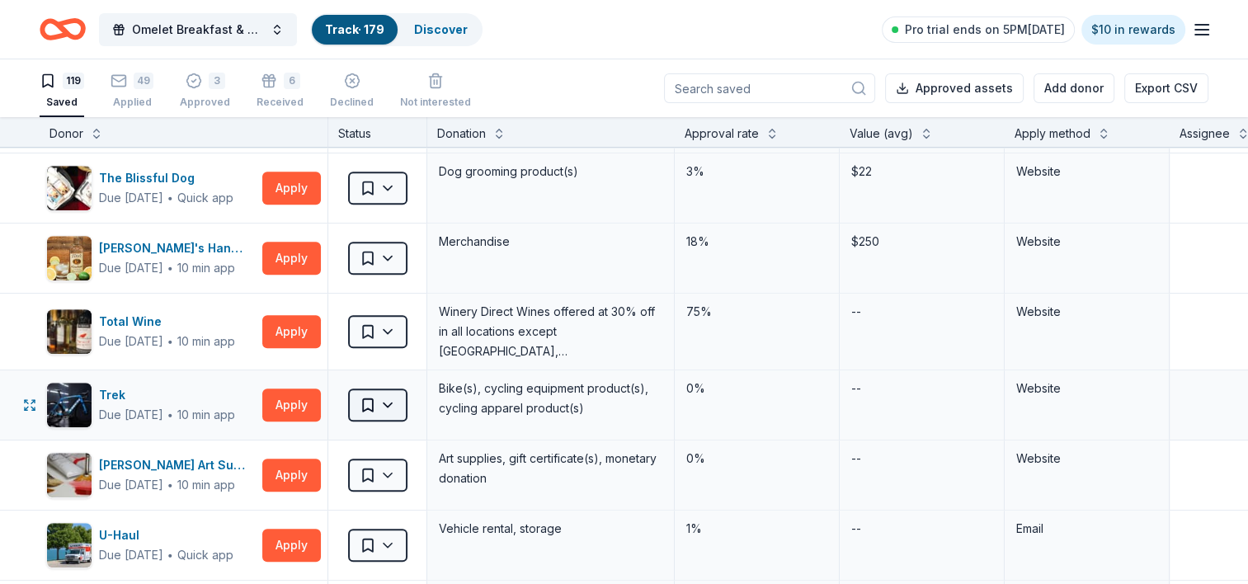
click at [387, 383] on html "Omelet Breakfast & Silent Auction Fundraiser Track · 179 Discover Pro trial end…" at bounding box center [624, 292] width 1248 height 584
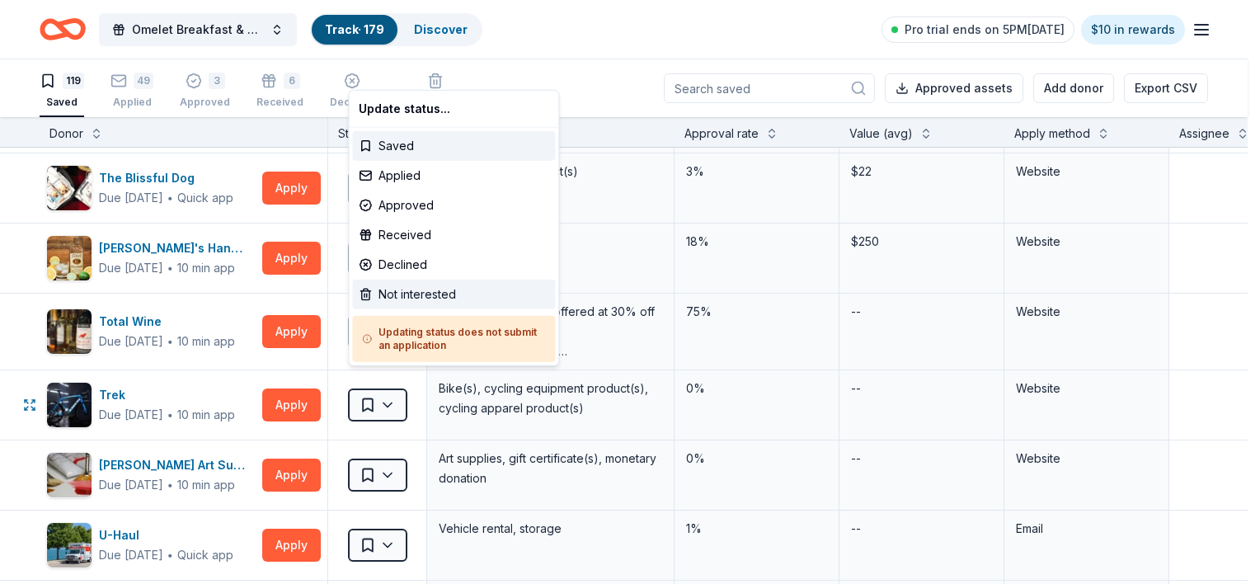
click at [445, 297] on div "Not interested" at bounding box center [453, 295] width 203 height 30
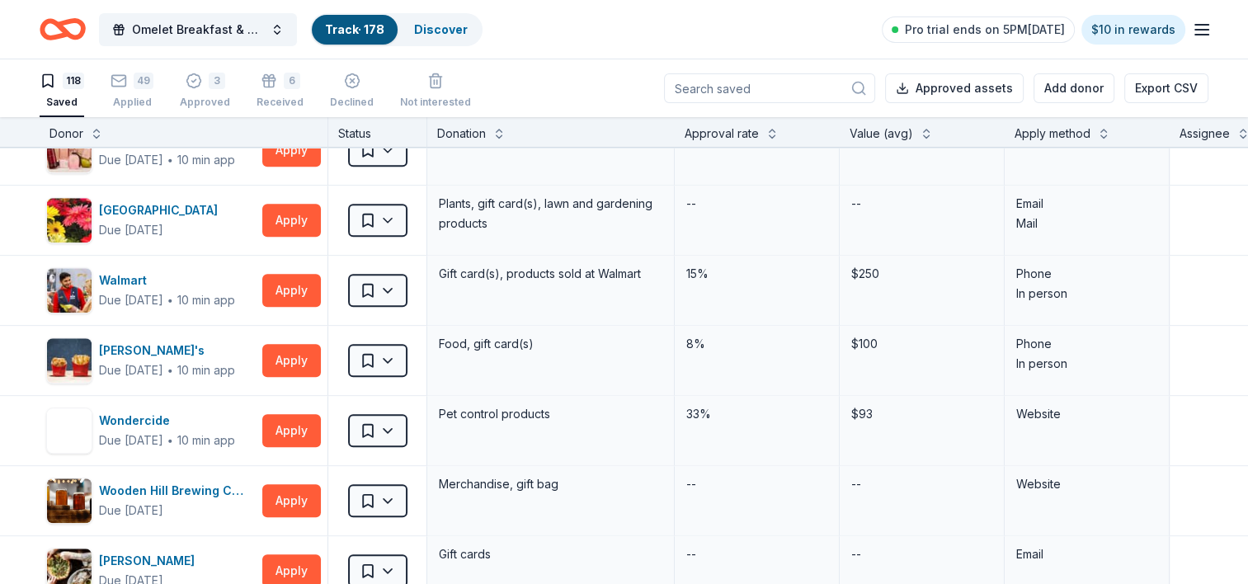
scroll to position [7885, 0]
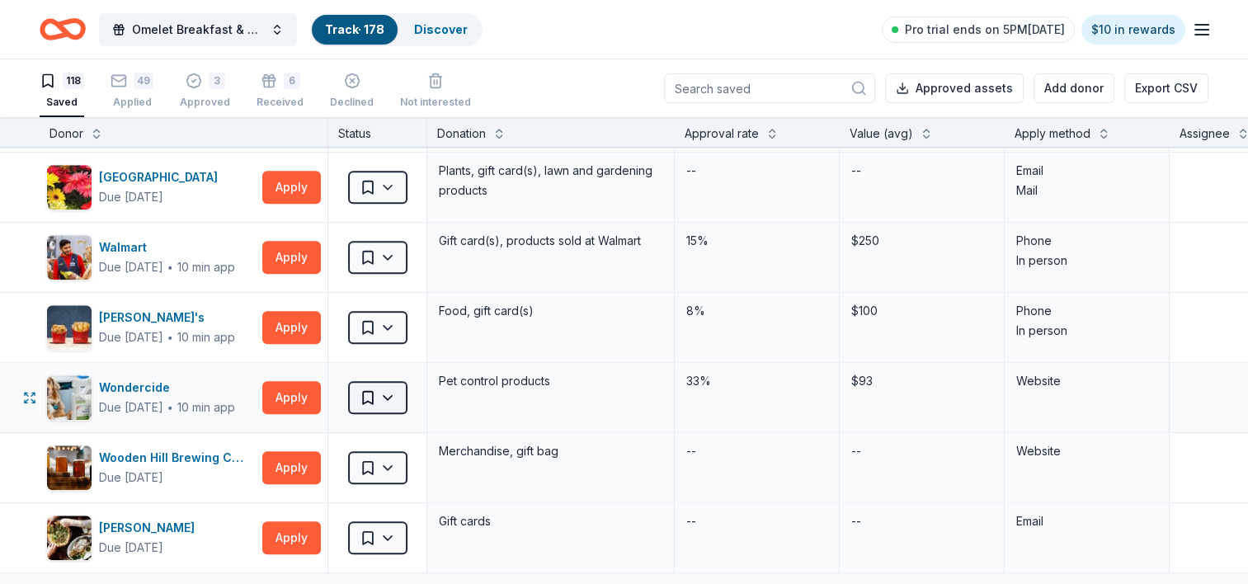
click at [387, 379] on html "Omelet Breakfast & Silent Auction Fundraiser Track · 178 Discover Pro trial end…" at bounding box center [624, 292] width 1248 height 584
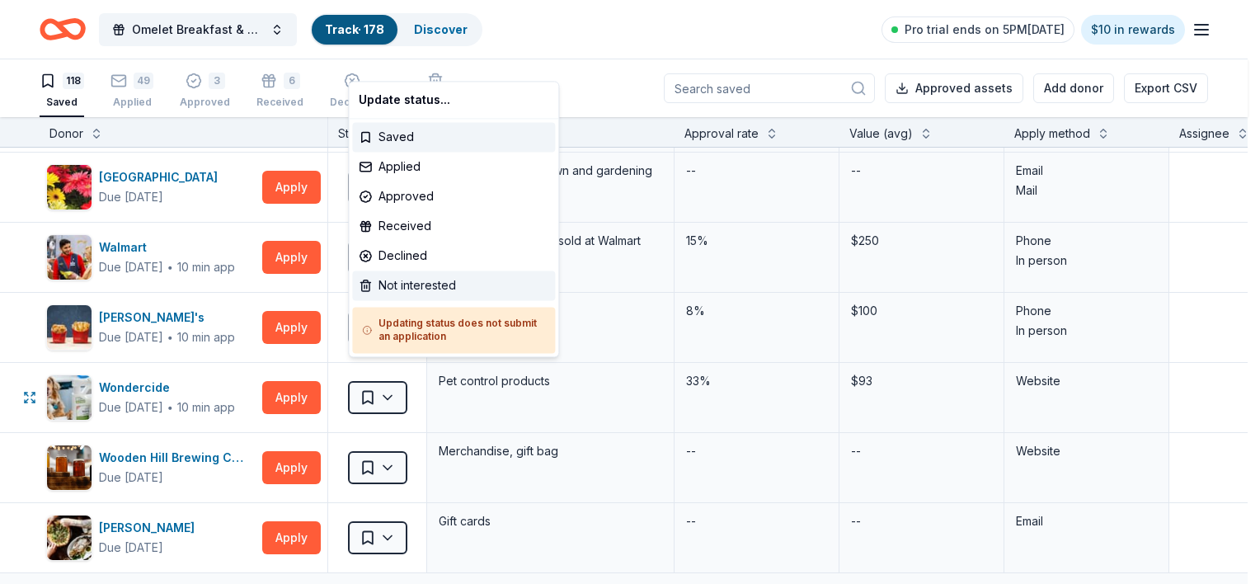
click at [408, 284] on div "Not interested" at bounding box center [453, 285] width 203 height 30
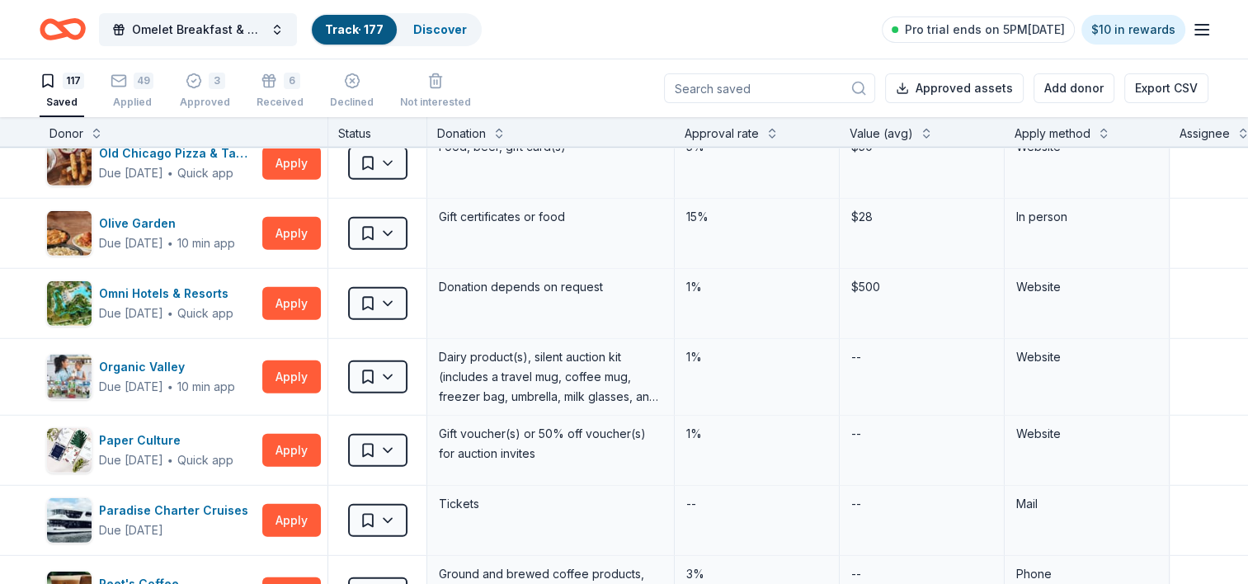
scroll to position [0, 0]
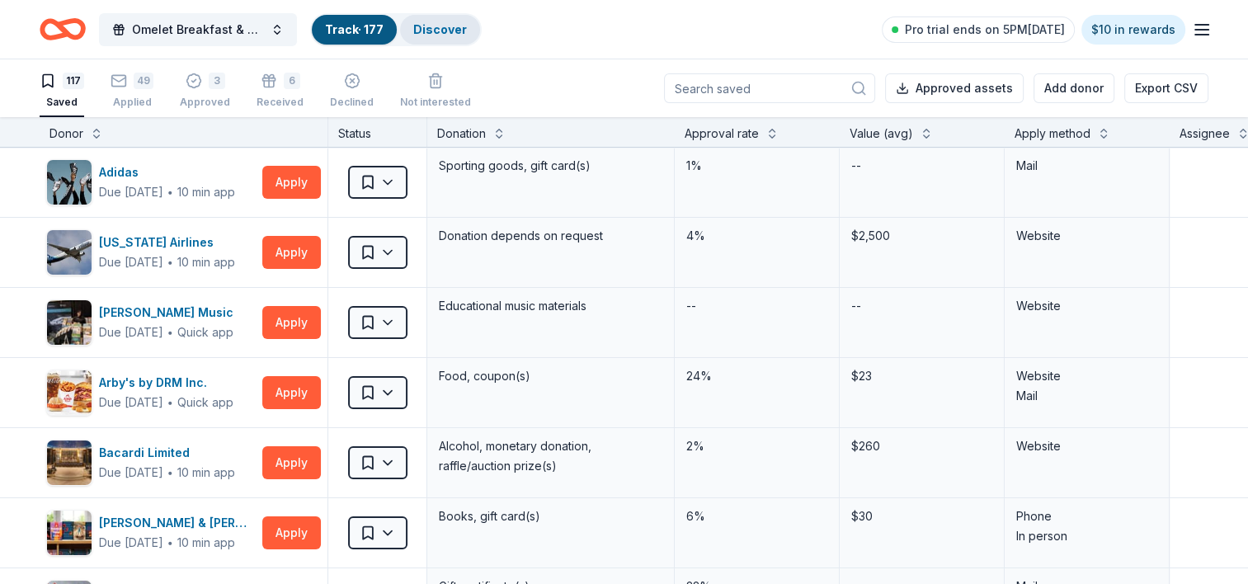
click at [449, 34] on link "Discover" at bounding box center [440, 29] width 54 height 14
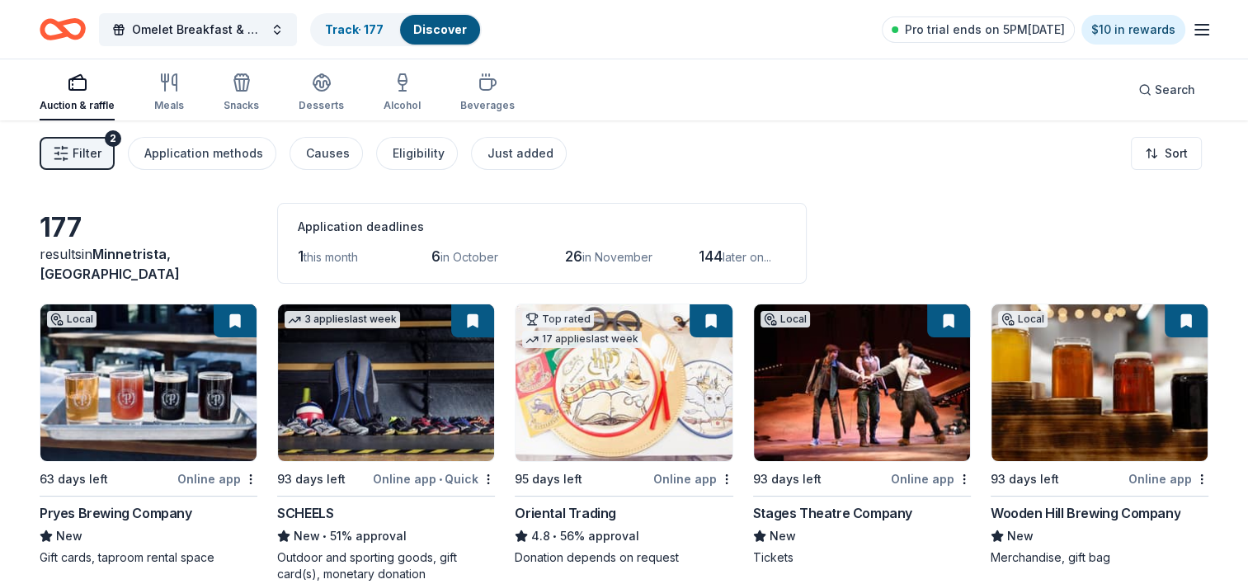
click at [63, 148] on icon "button" at bounding box center [61, 153] width 16 height 16
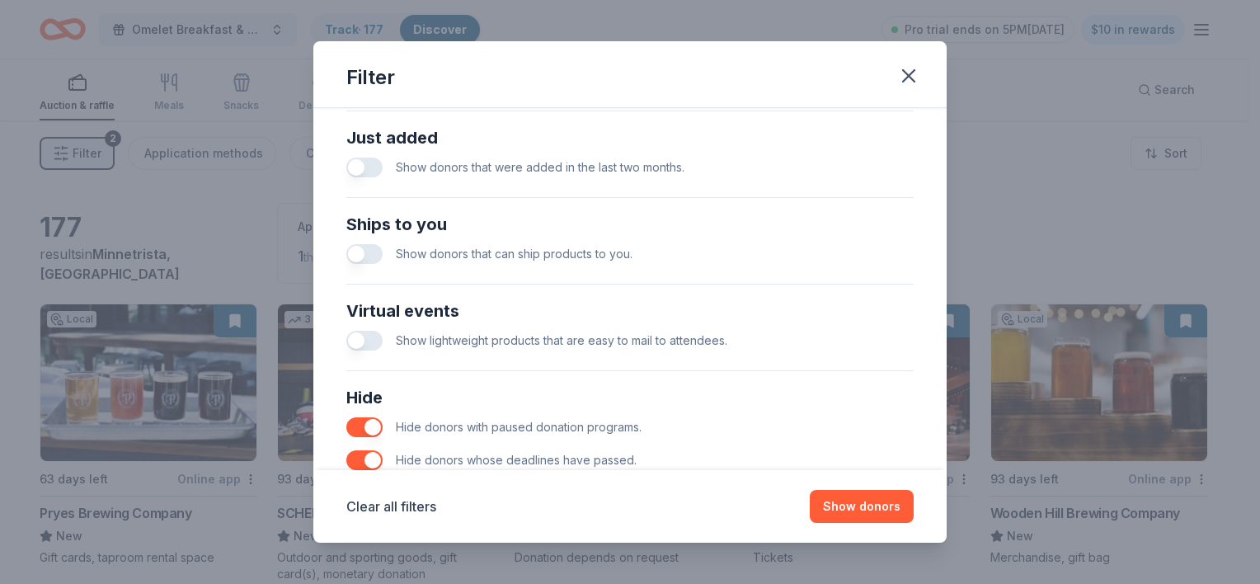
scroll to position [722, 0]
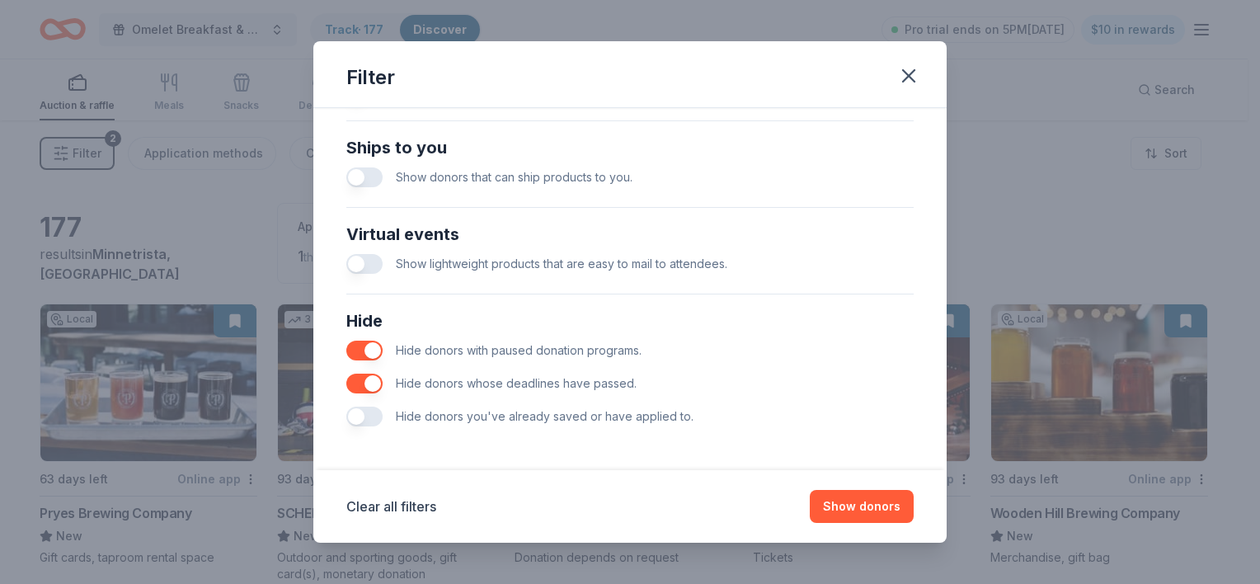
click at [376, 413] on button "button" at bounding box center [364, 417] width 36 height 20
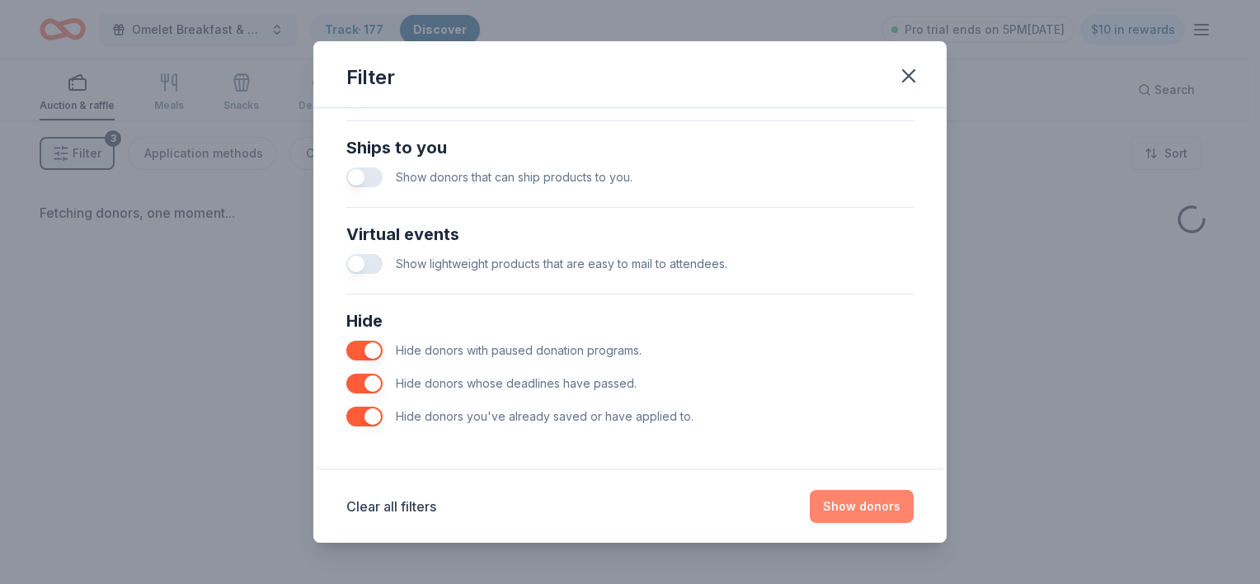
click at [844, 510] on button "Show donors" at bounding box center [862, 506] width 104 height 33
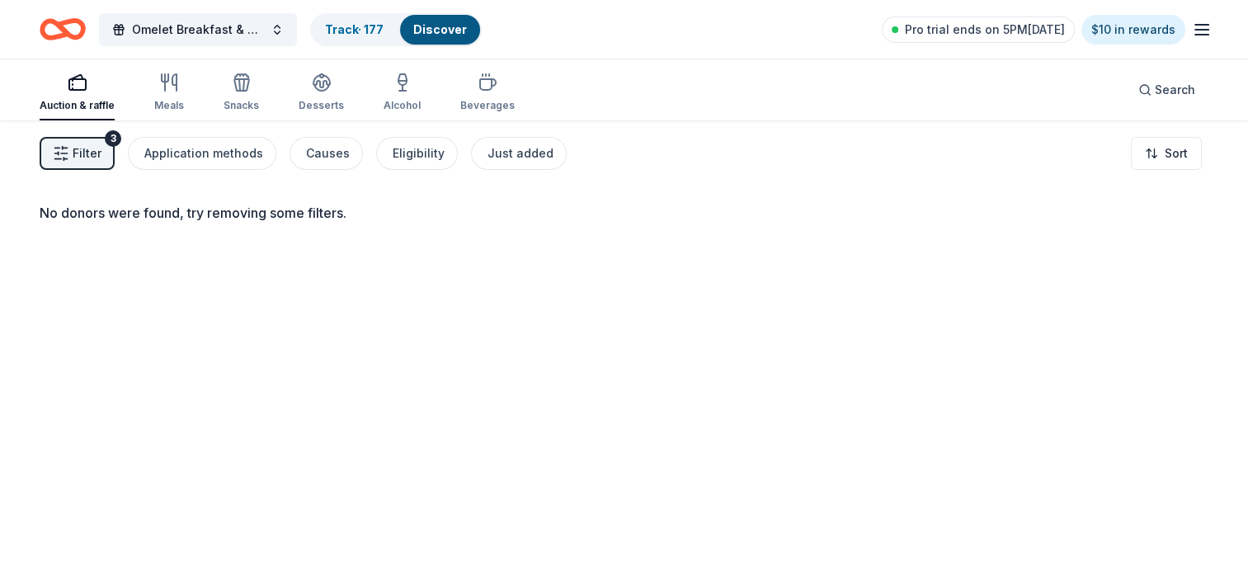
click at [101, 141] on button "Filter 3" at bounding box center [77, 153] width 75 height 33
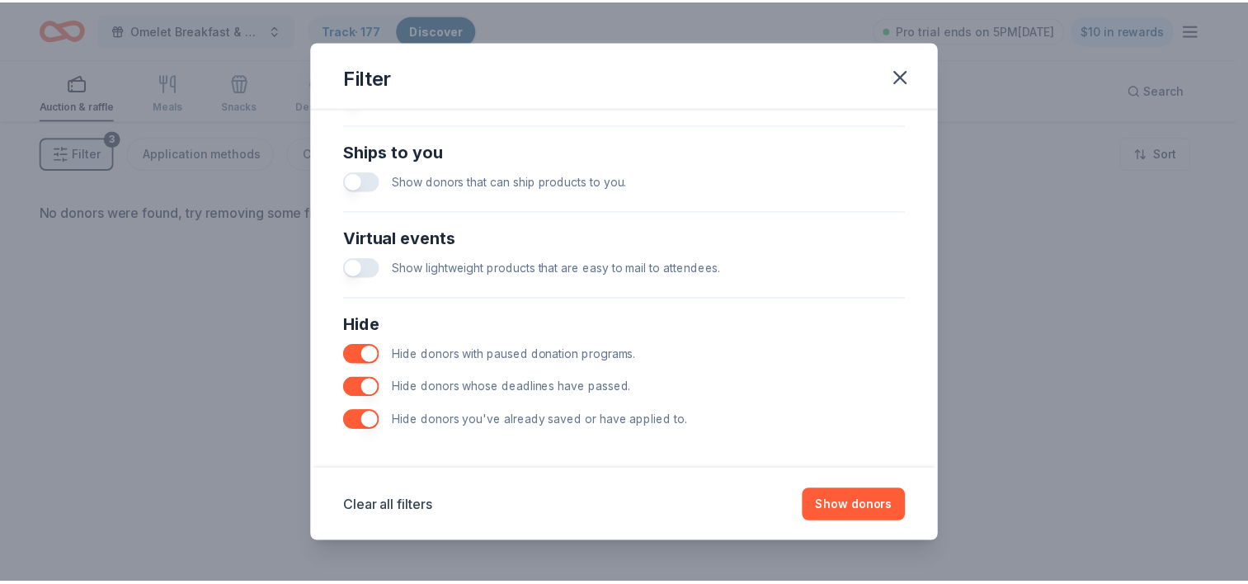
scroll to position [722, 0]
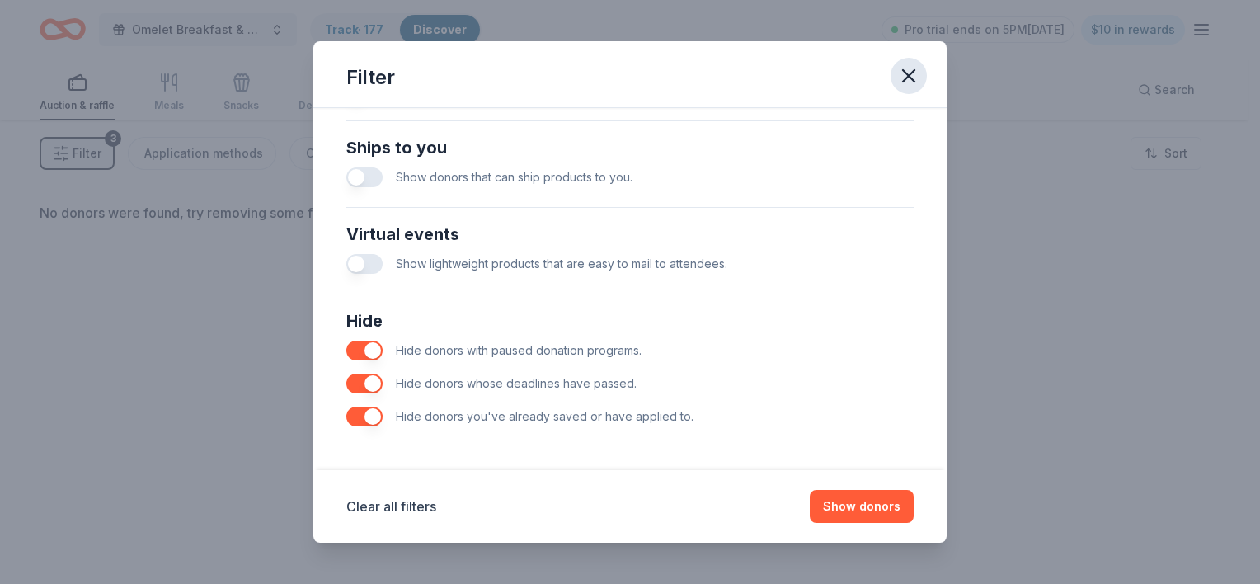
click at [909, 79] on icon "button" at bounding box center [908, 75] width 23 height 23
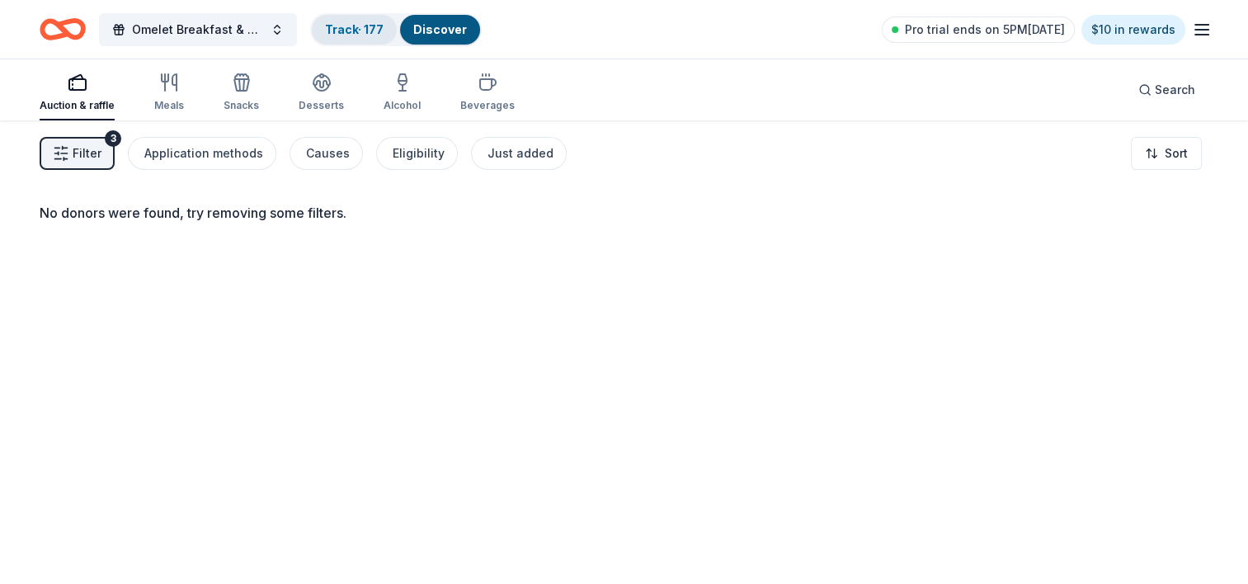
click at [351, 22] on link "Track · 177" at bounding box center [354, 29] width 59 height 14
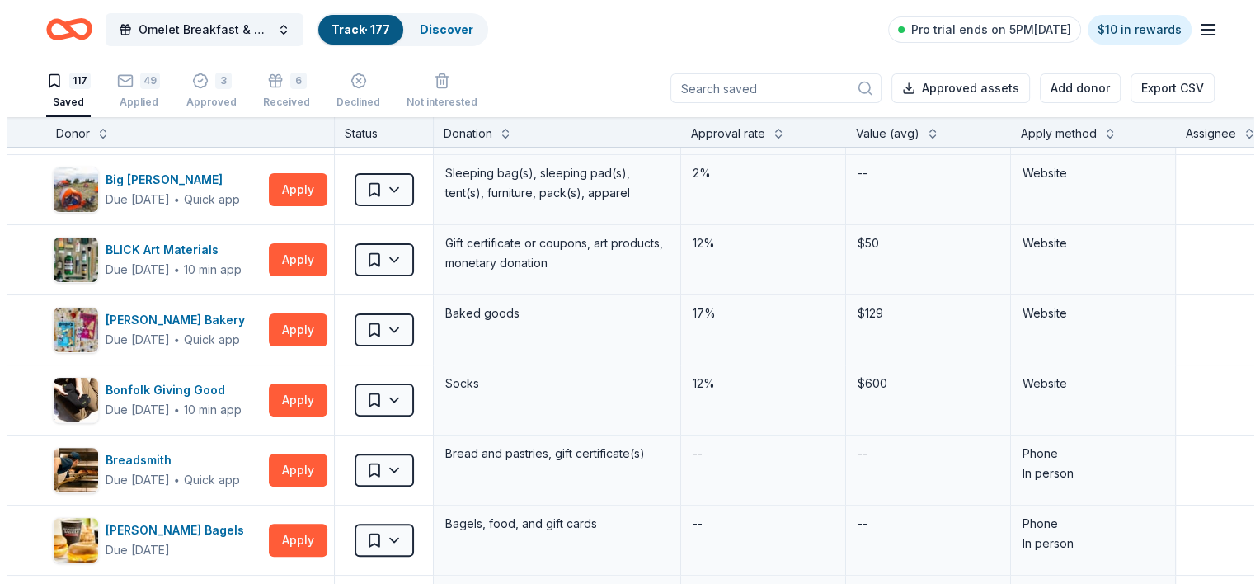
scroll to position [484, 0]
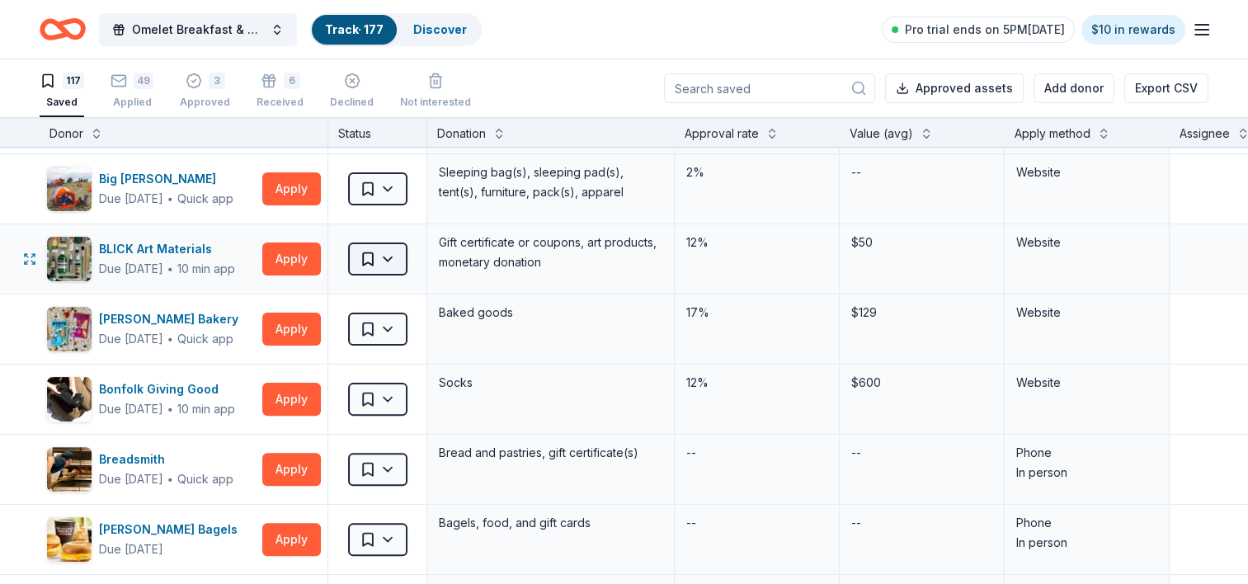
click at [395, 257] on html "Omelet Breakfast & Silent Auction Fundraiser Track · 177 Discover Pro trial end…" at bounding box center [624, 292] width 1248 height 584
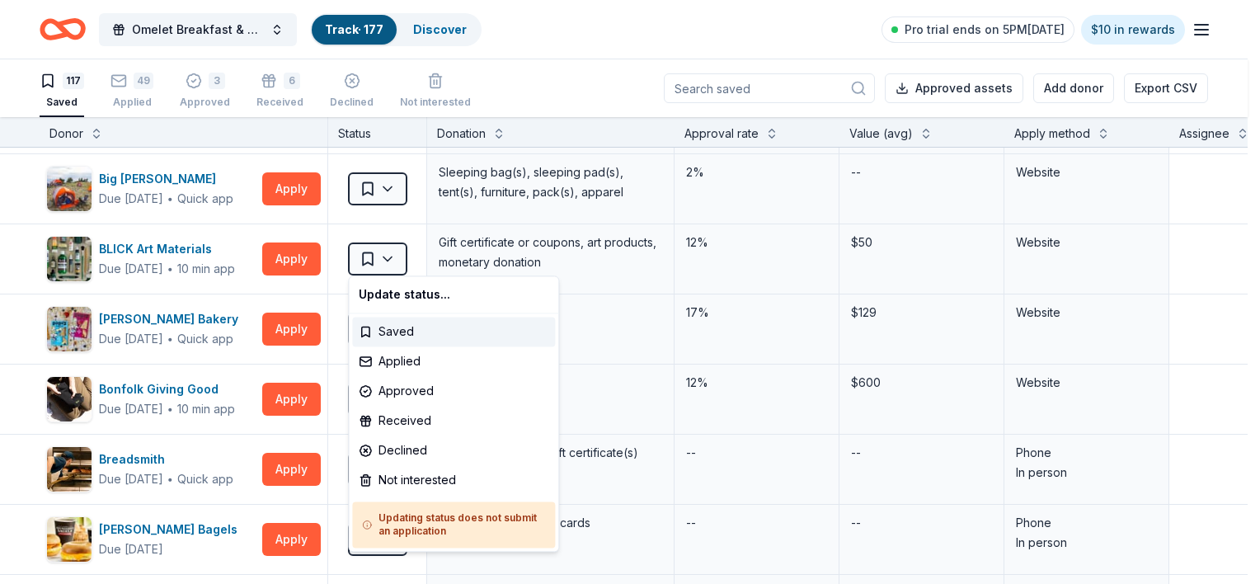
click at [1246, 561] on html "Omelet Breakfast & Silent Auction Fundraiser Track · 177 Discover Pro trial end…" at bounding box center [630, 292] width 1260 height 584
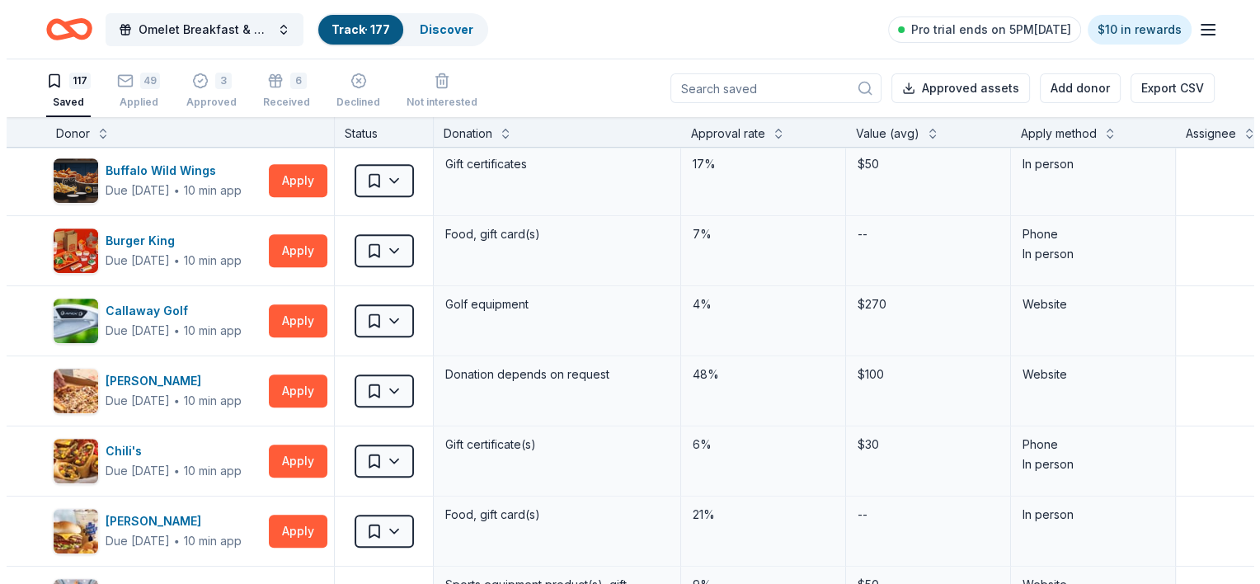
scroll to position [0, 0]
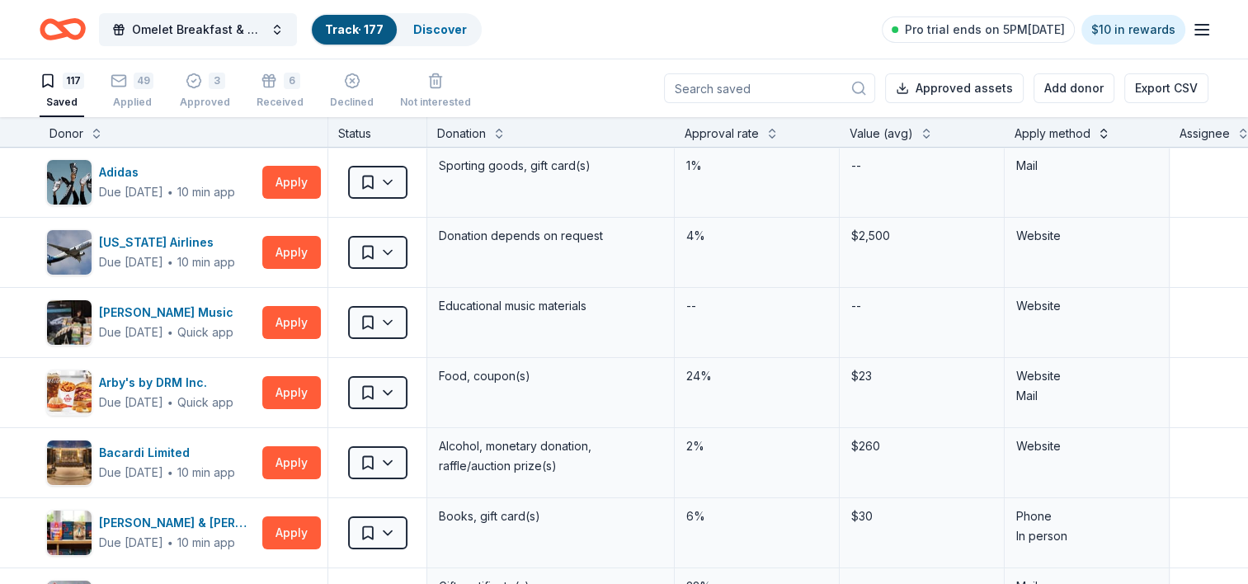
click at [1099, 129] on button at bounding box center [1103, 132] width 13 height 16
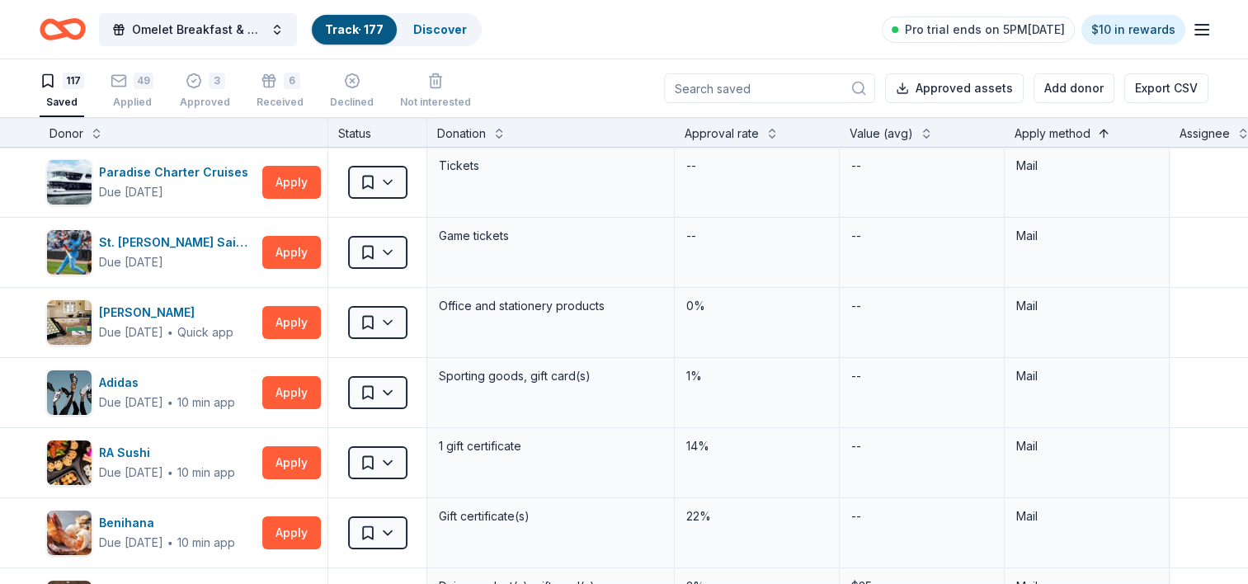
click at [1103, 137] on button at bounding box center [1103, 132] width 13 height 16
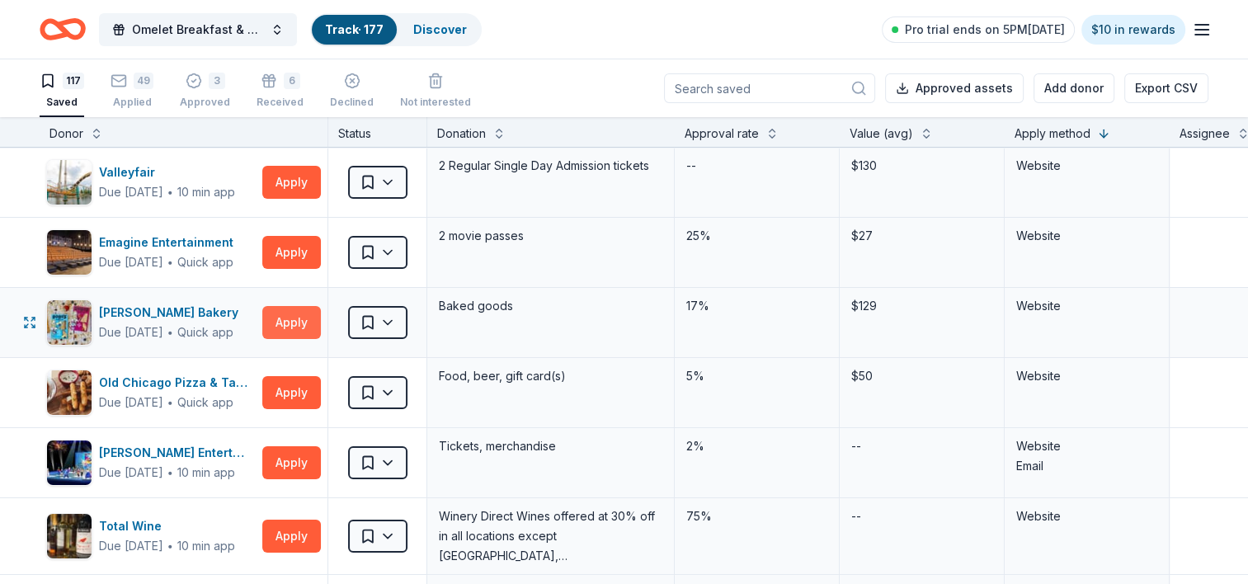
click at [300, 314] on button "Apply" at bounding box center [291, 322] width 59 height 33
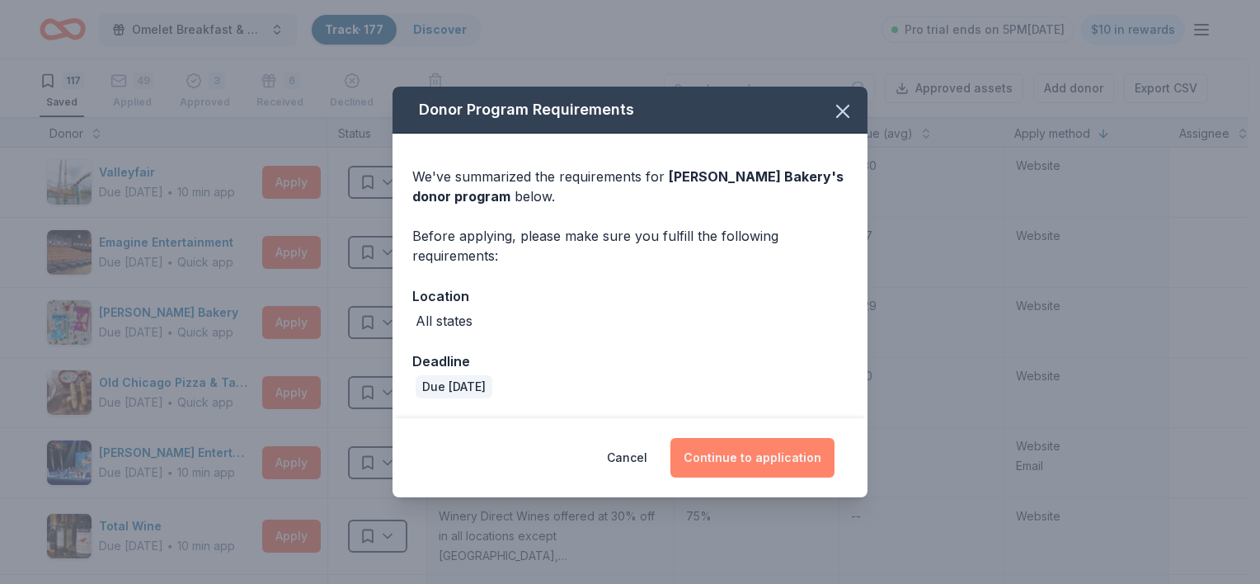
click at [733, 462] on button "Continue to application" at bounding box center [752, 458] width 164 height 40
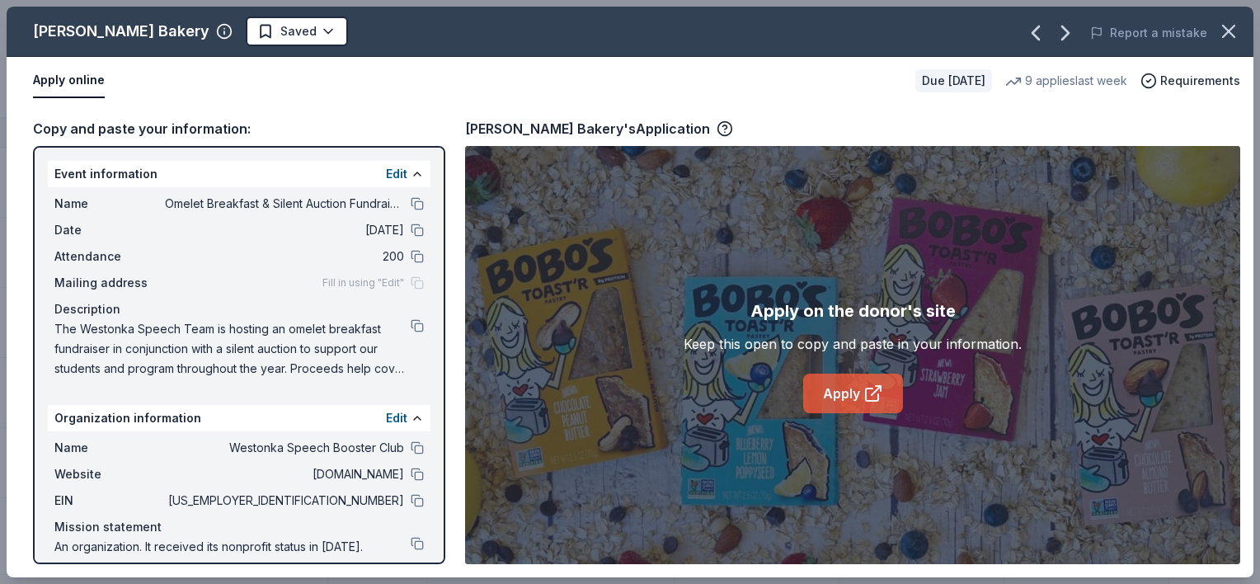
click at [873, 399] on icon at bounding box center [873, 393] width 20 height 20
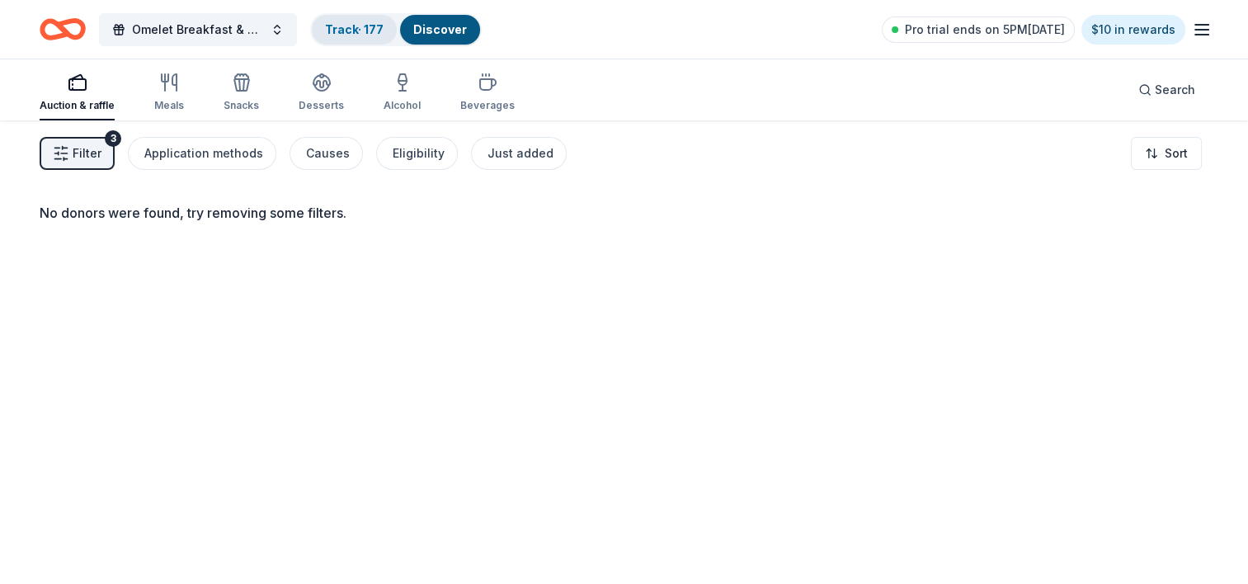
click at [332, 28] on link "Track · 177" at bounding box center [354, 29] width 59 height 14
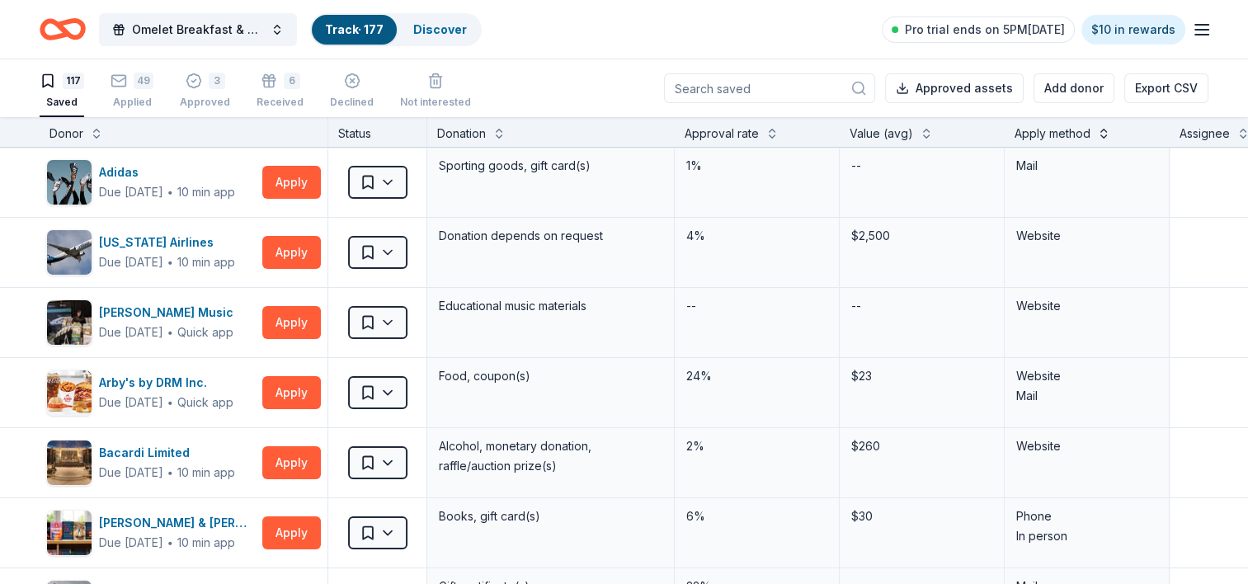
click at [1102, 129] on button at bounding box center [1103, 132] width 13 height 16
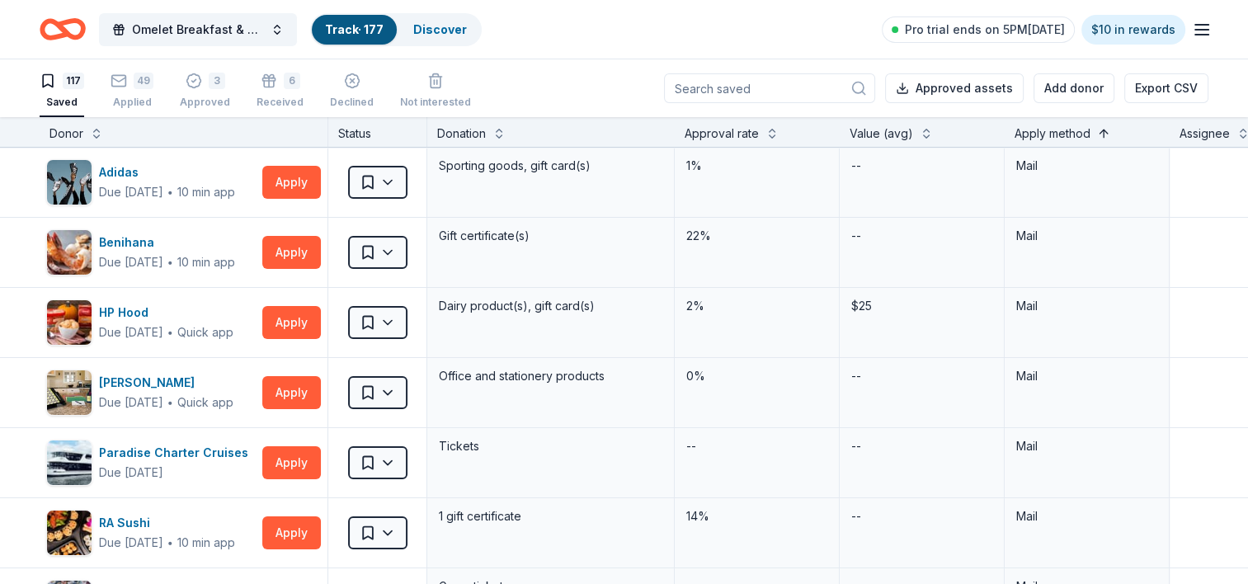
click at [1102, 136] on button at bounding box center [1103, 132] width 13 height 16
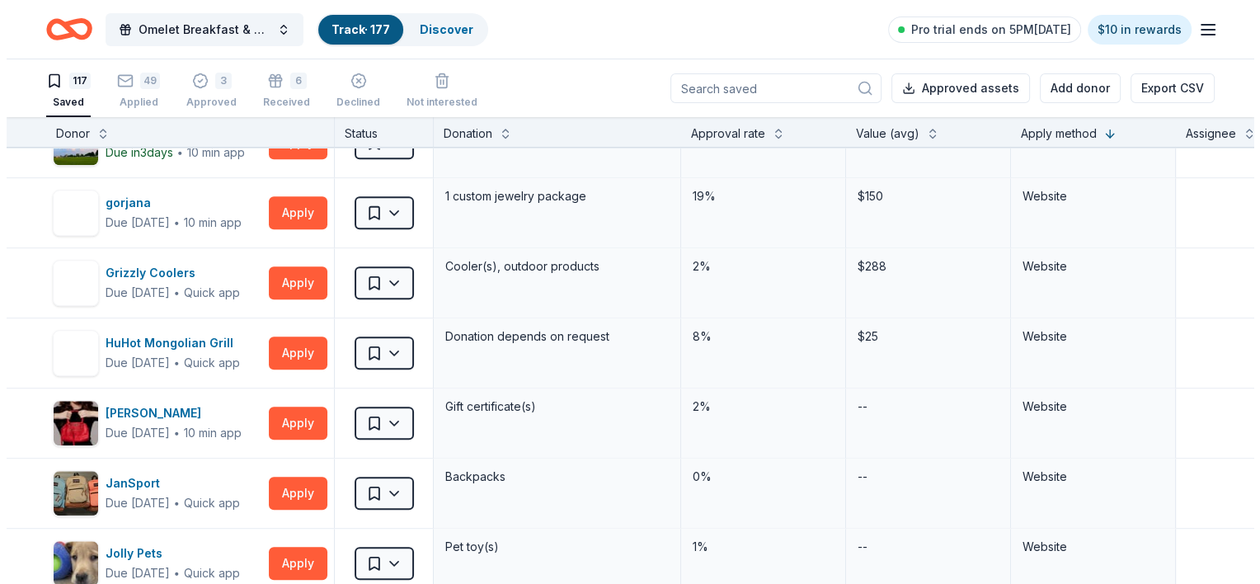
scroll to position [1825, 0]
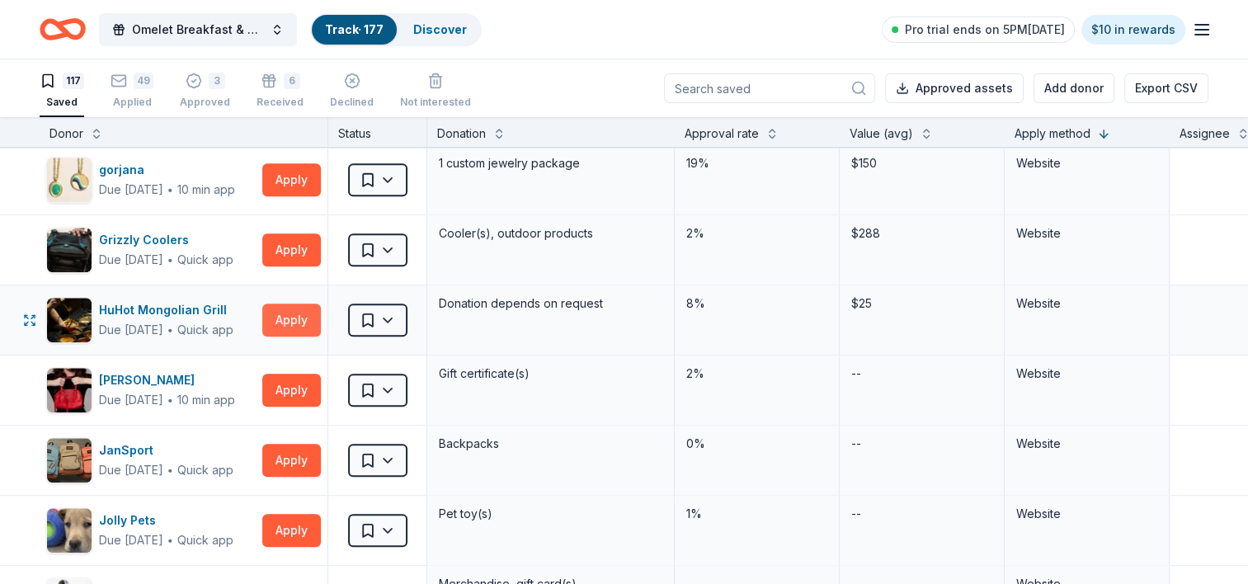
click at [310, 305] on button "Apply" at bounding box center [291, 319] width 59 height 33
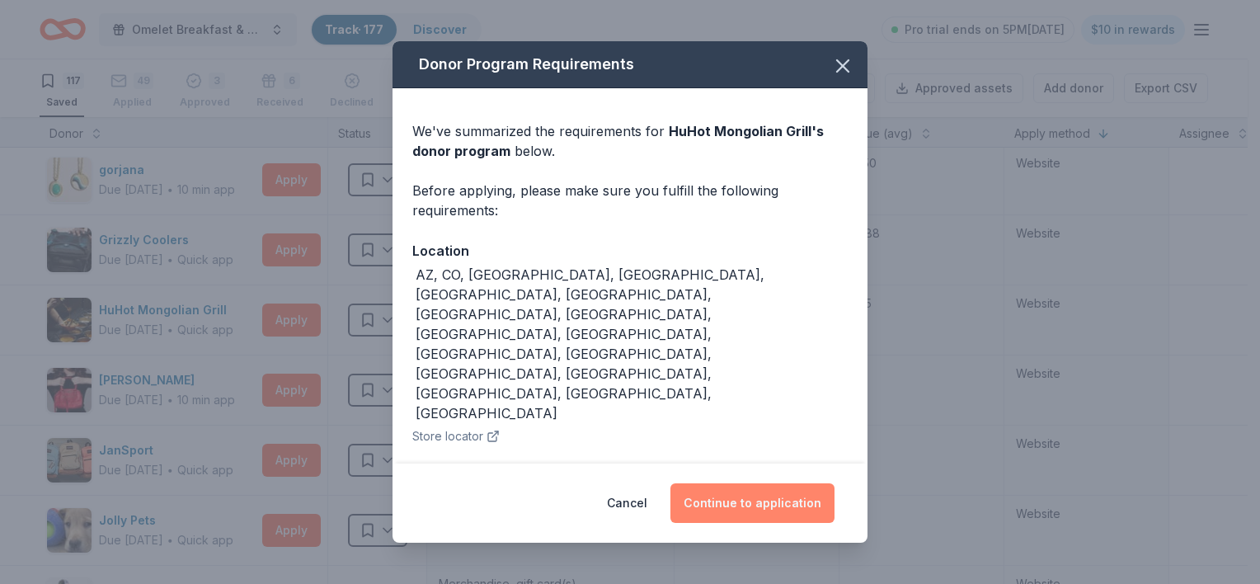
click at [760, 483] on button "Continue to application" at bounding box center [752, 503] width 164 height 40
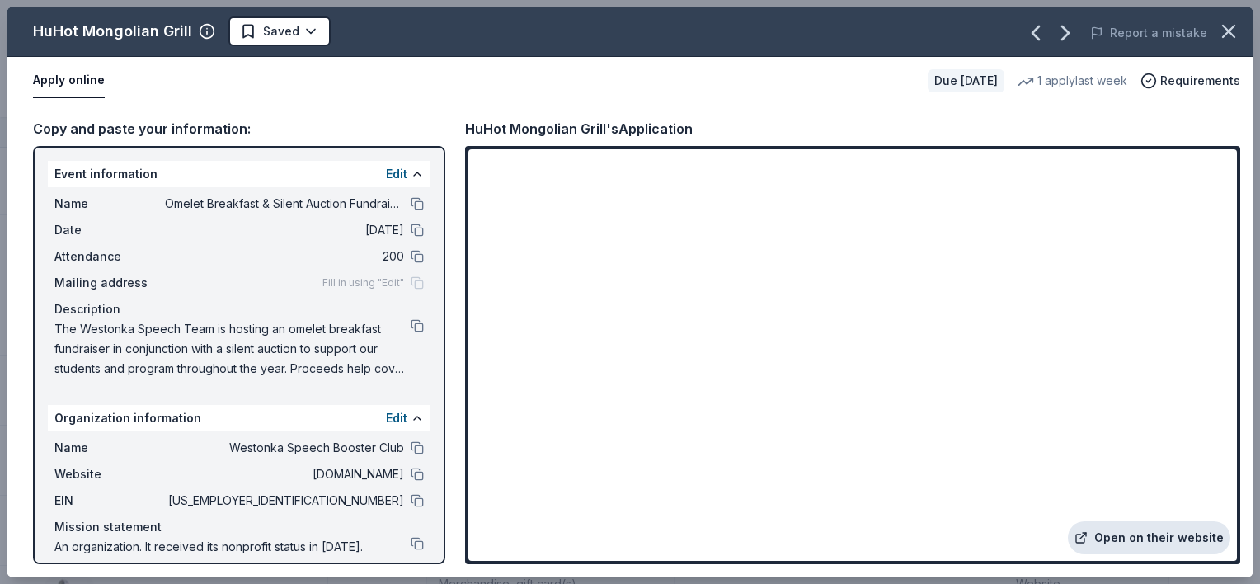
click at [1121, 546] on link "Open on their website" at bounding box center [1149, 537] width 162 height 33
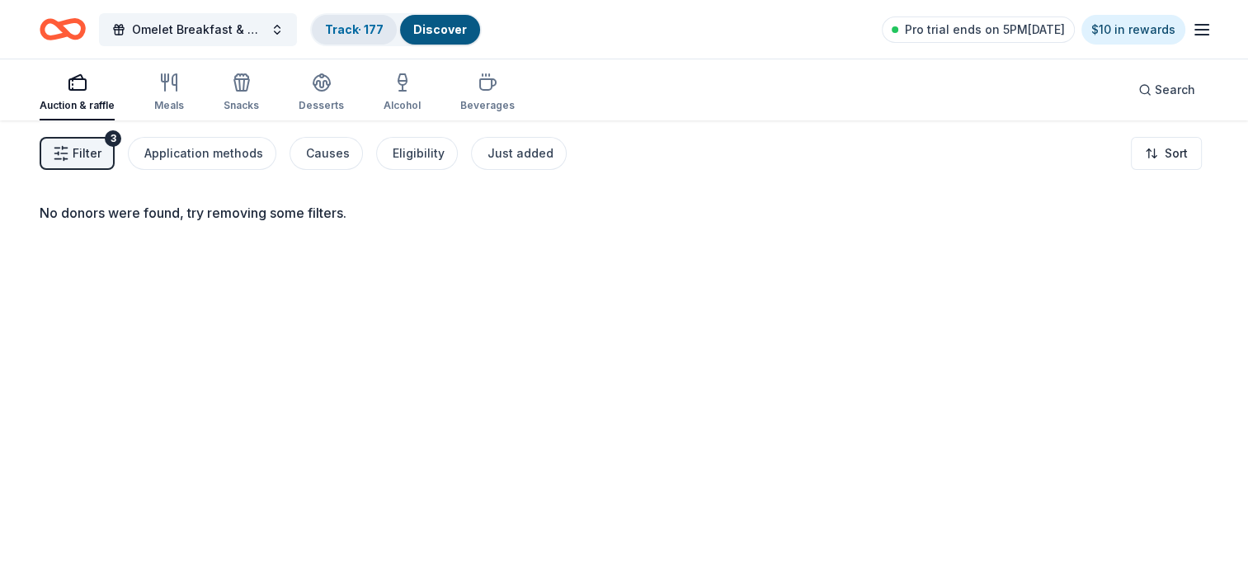
click at [356, 22] on link "Track · 177" at bounding box center [354, 29] width 59 height 14
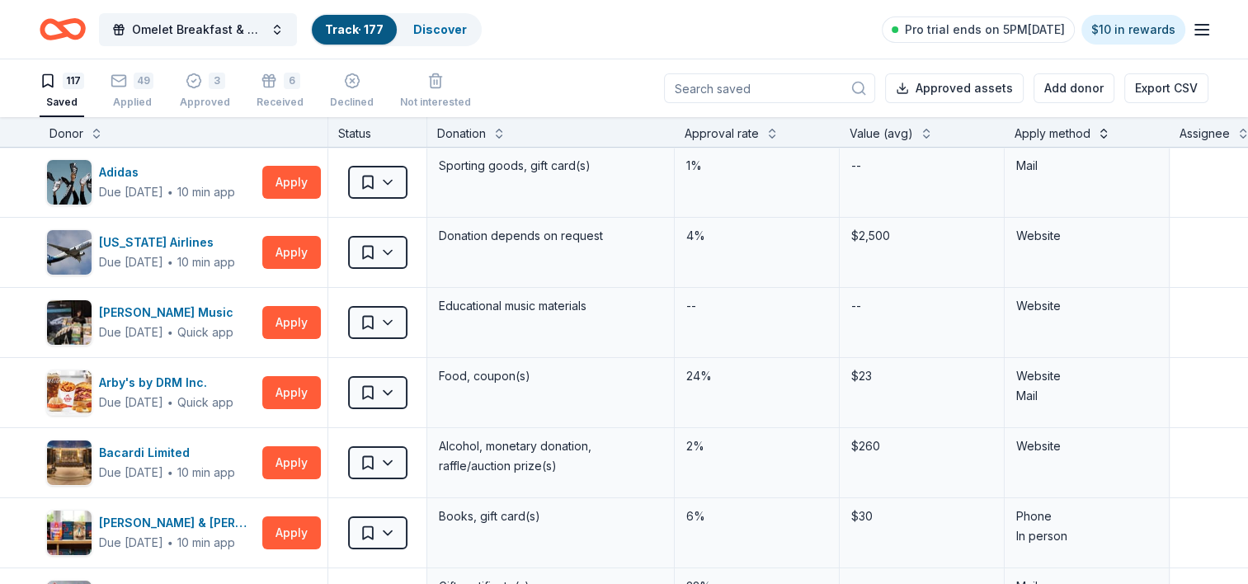
click at [1102, 132] on button at bounding box center [1103, 132] width 13 height 16
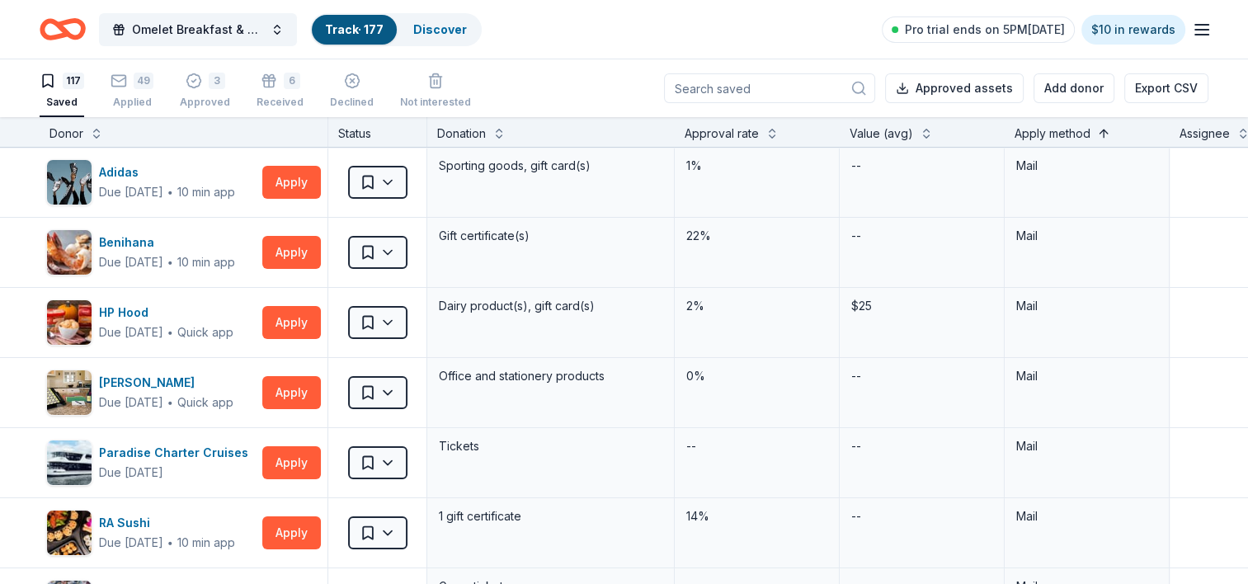
click at [1102, 132] on button at bounding box center [1103, 132] width 13 height 16
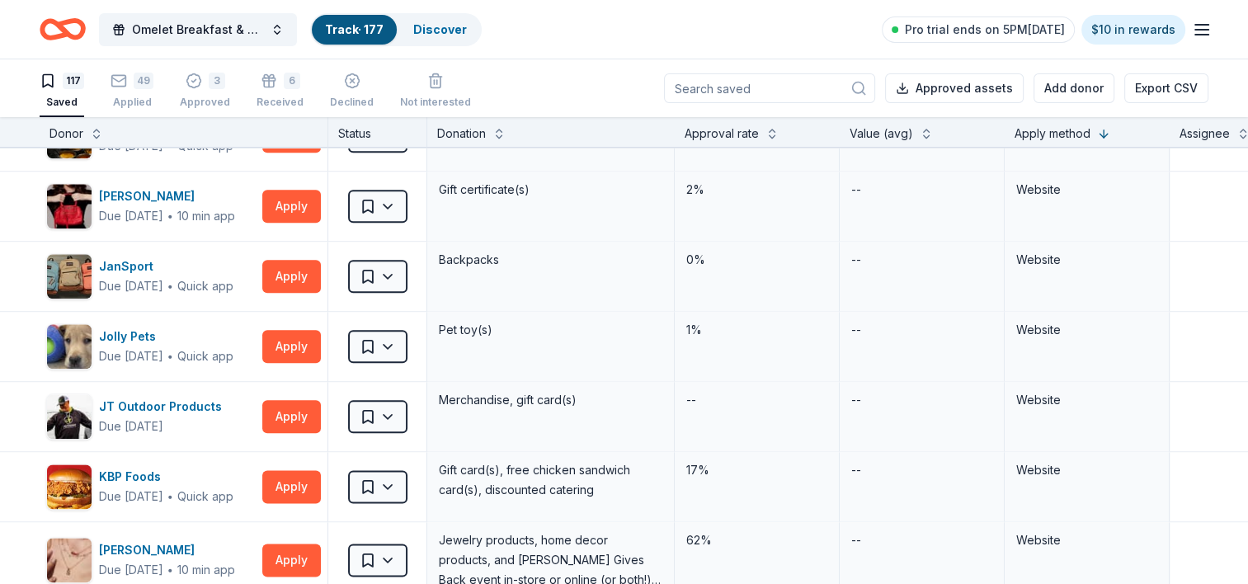
scroll to position [2013, 0]
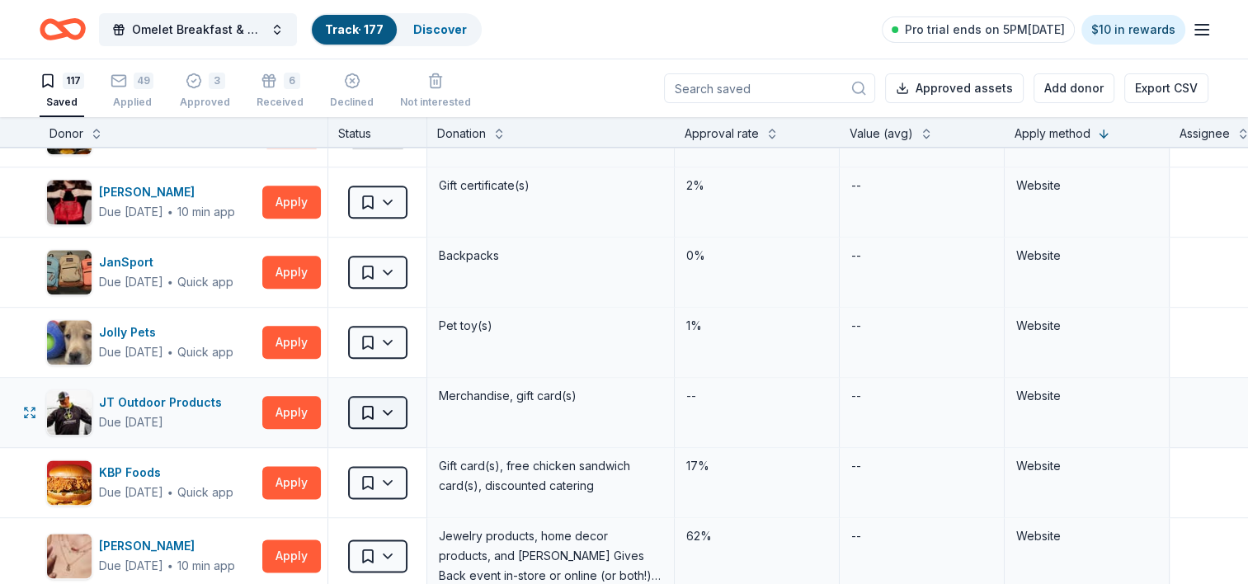
click at [397, 407] on html "Omelet Breakfast & Silent Auction Fundraiser Track · 177 Discover Pro trial end…" at bounding box center [624, 292] width 1248 height 584
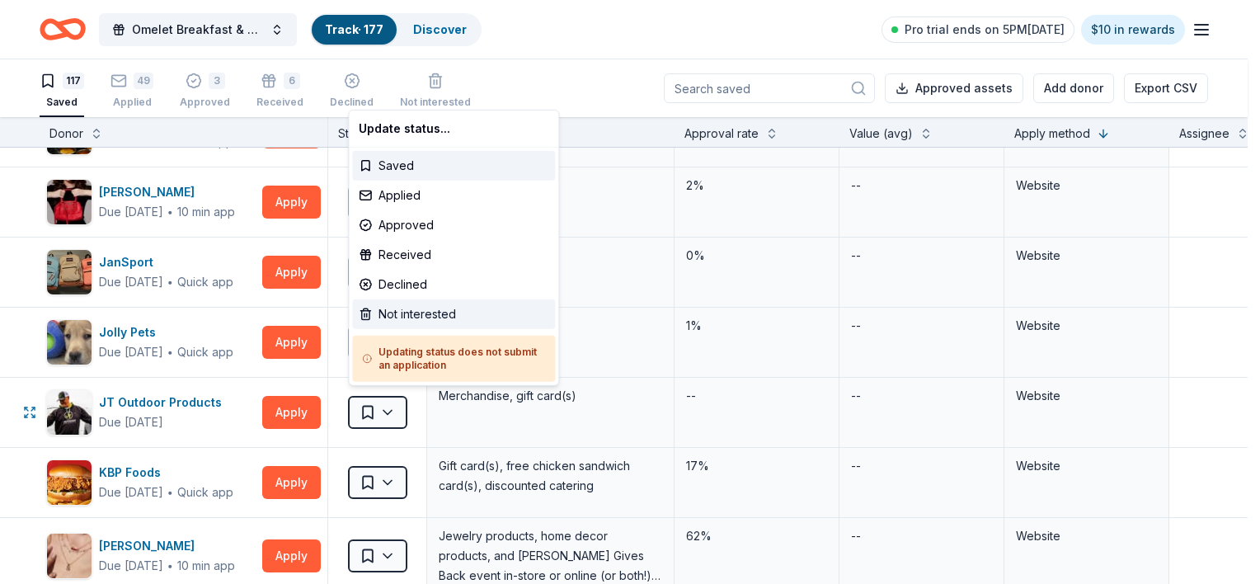
click at [412, 313] on div "Not interested" at bounding box center [453, 314] width 203 height 30
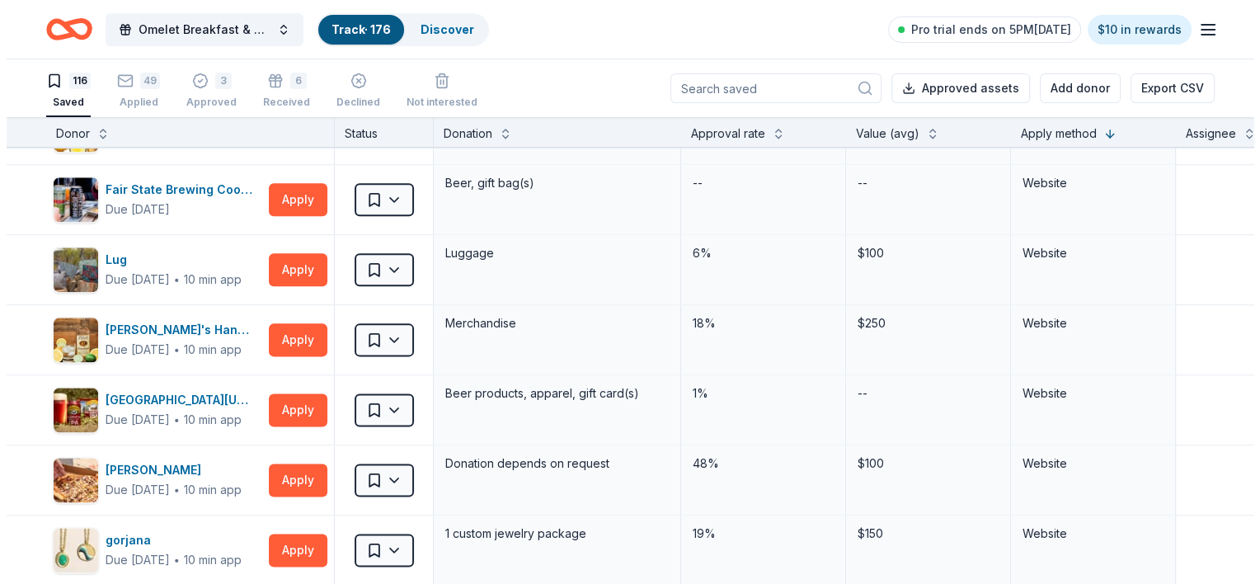
scroll to position [2145, 0]
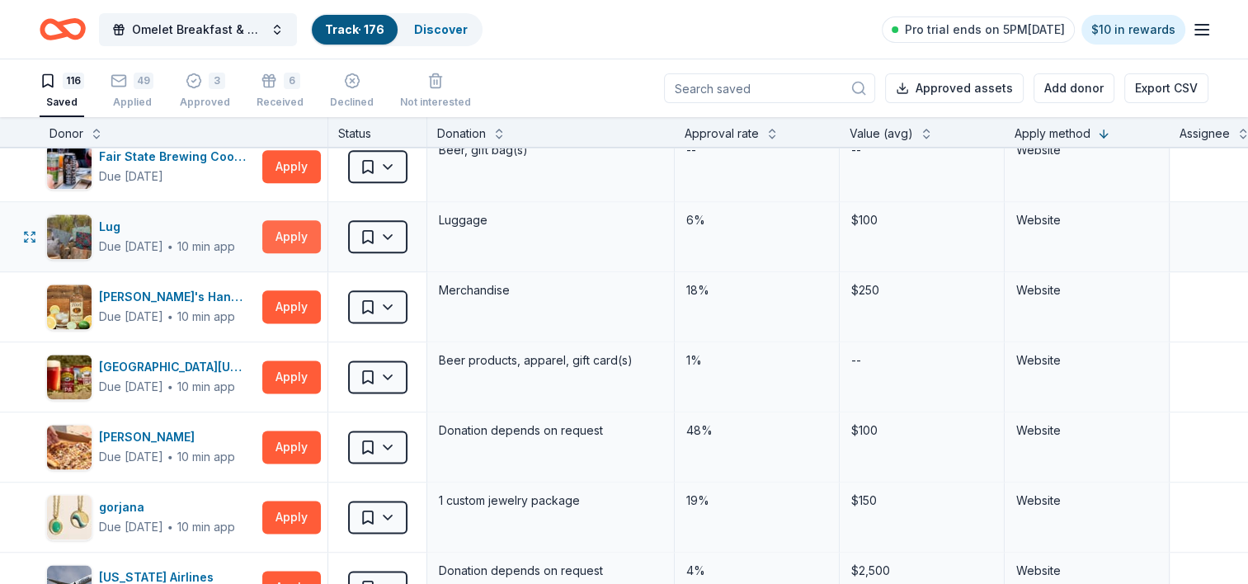
click at [296, 222] on button "Apply" at bounding box center [291, 236] width 59 height 33
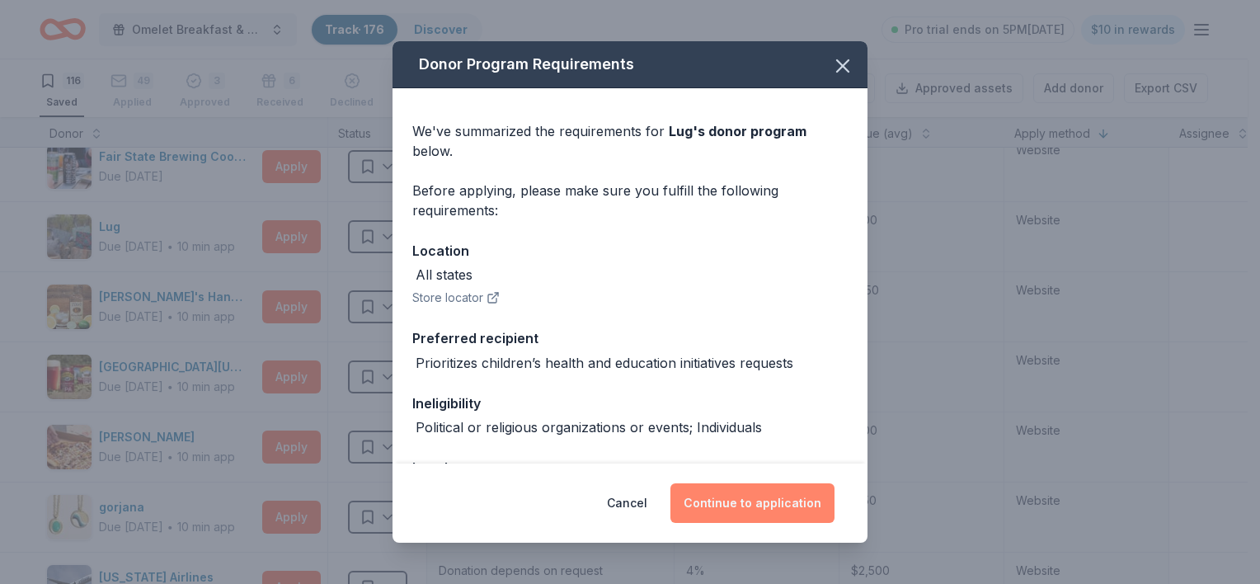
click at [745, 505] on button "Continue to application" at bounding box center [752, 503] width 164 height 40
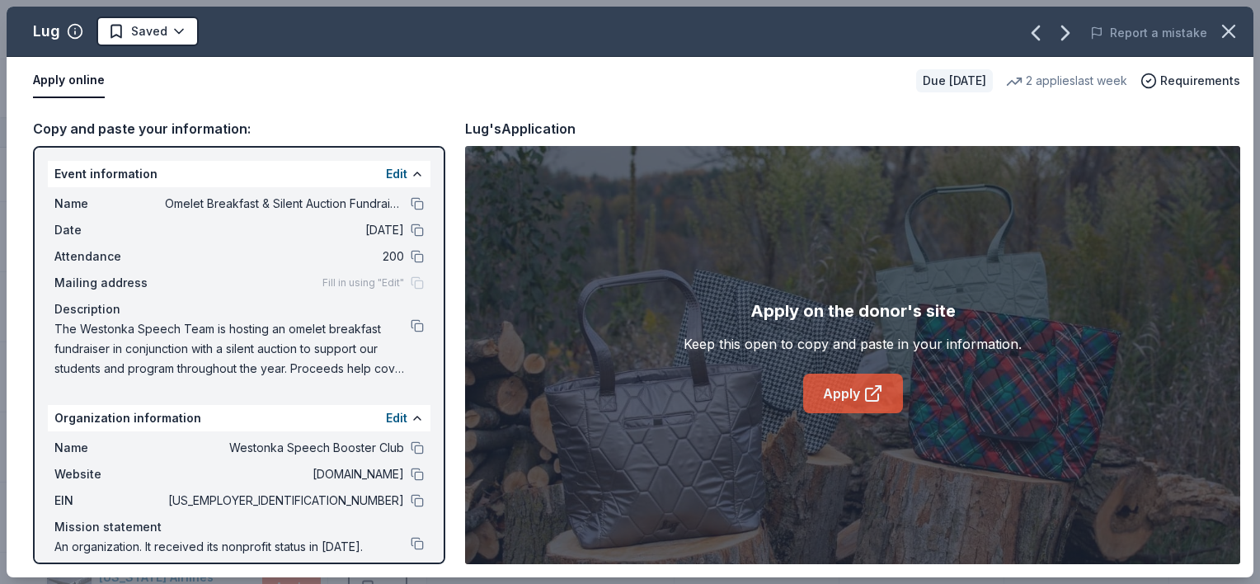
click at [854, 397] on link "Apply" at bounding box center [853, 394] width 100 height 40
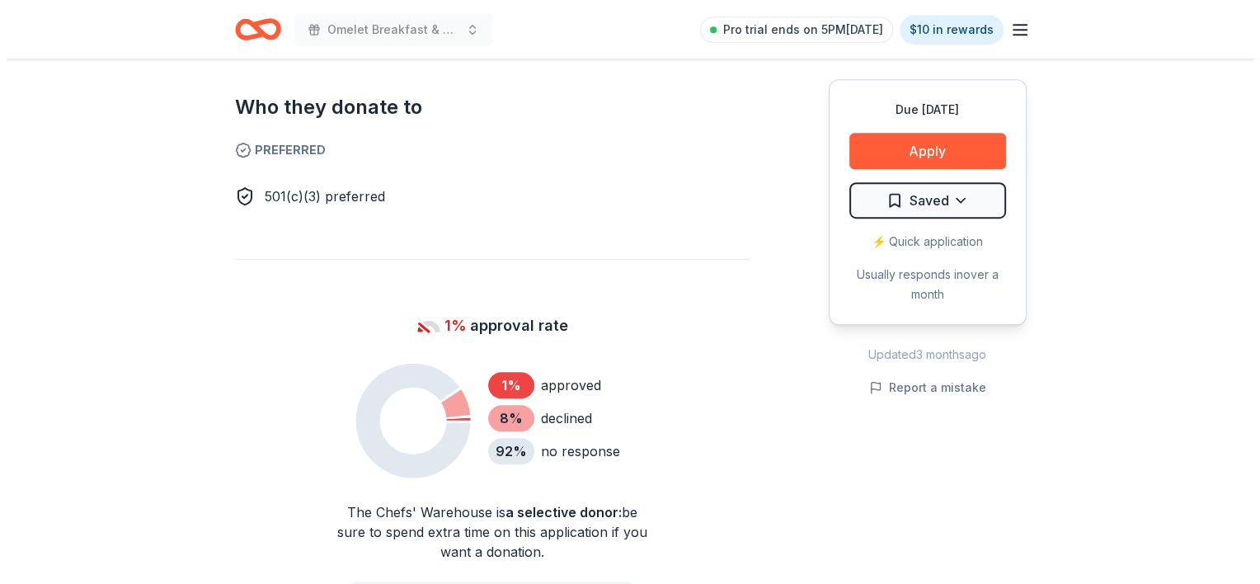
scroll to position [888, 0]
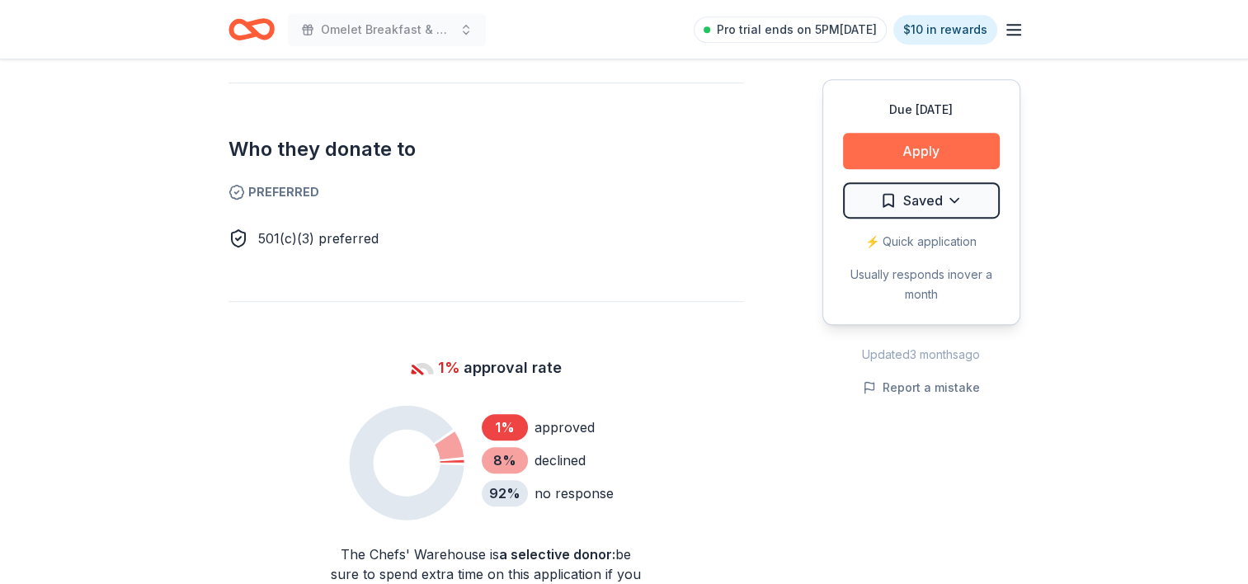
click at [927, 146] on button "Apply" at bounding box center [921, 151] width 157 height 36
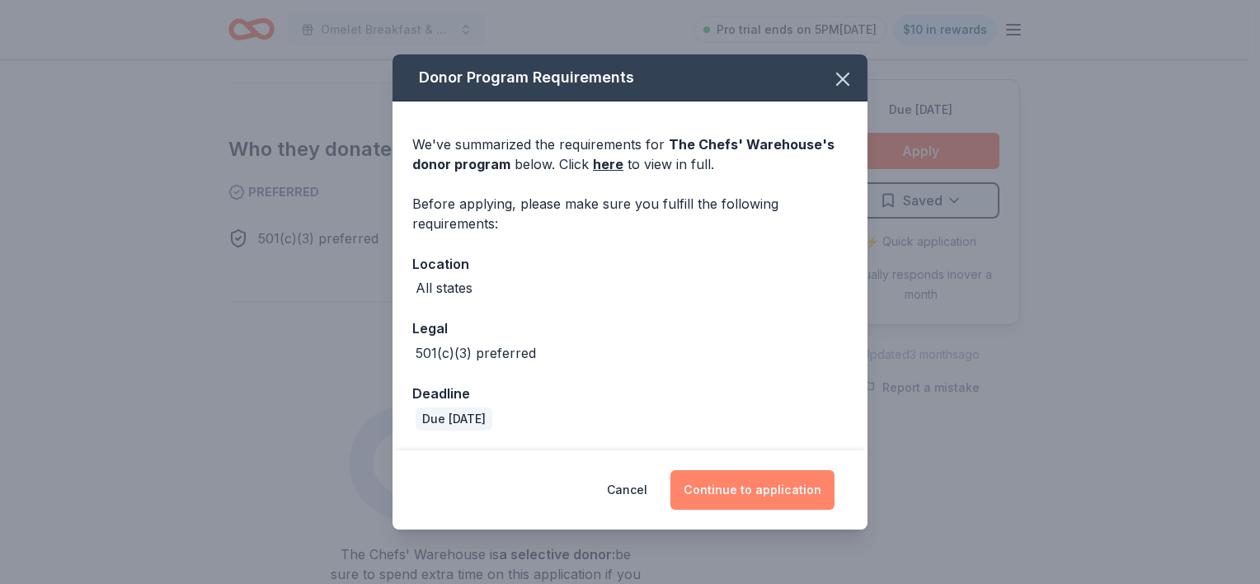
click at [741, 485] on button "Continue to application" at bounding box center [752, 490] width 164 height 40
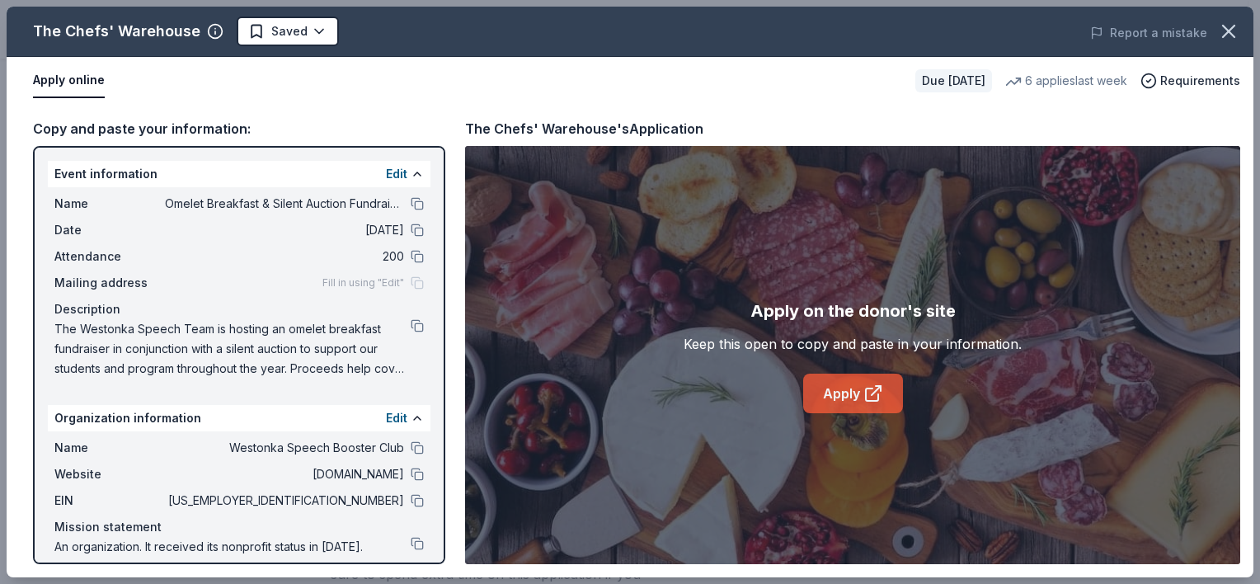
click at [872, 385] on icon at bounding box center [873, 393] width 20 height 20
